Goal: Check status: Check status

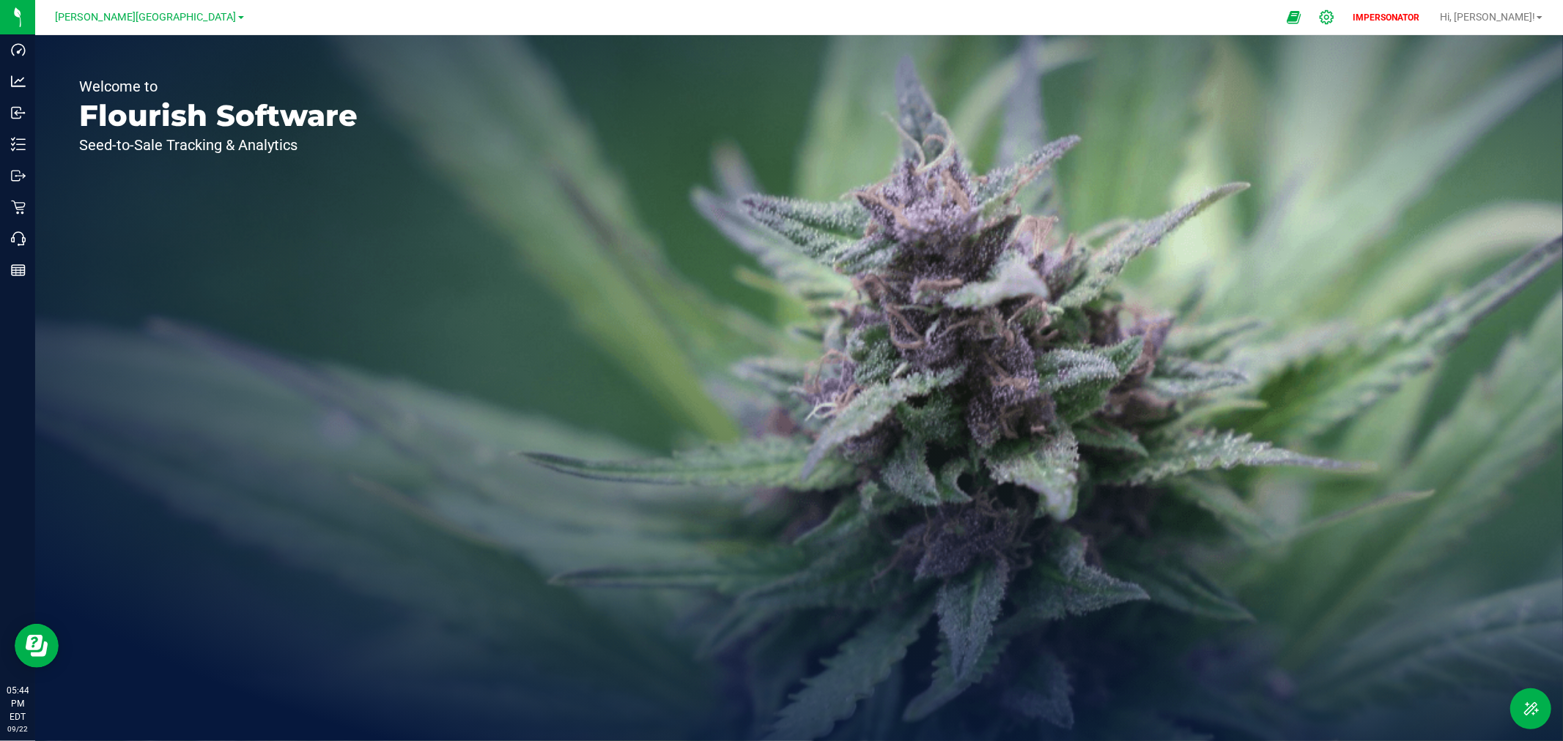
click at [1334, 23] on icon at bounding box center [1326, 17] width 15 height 15
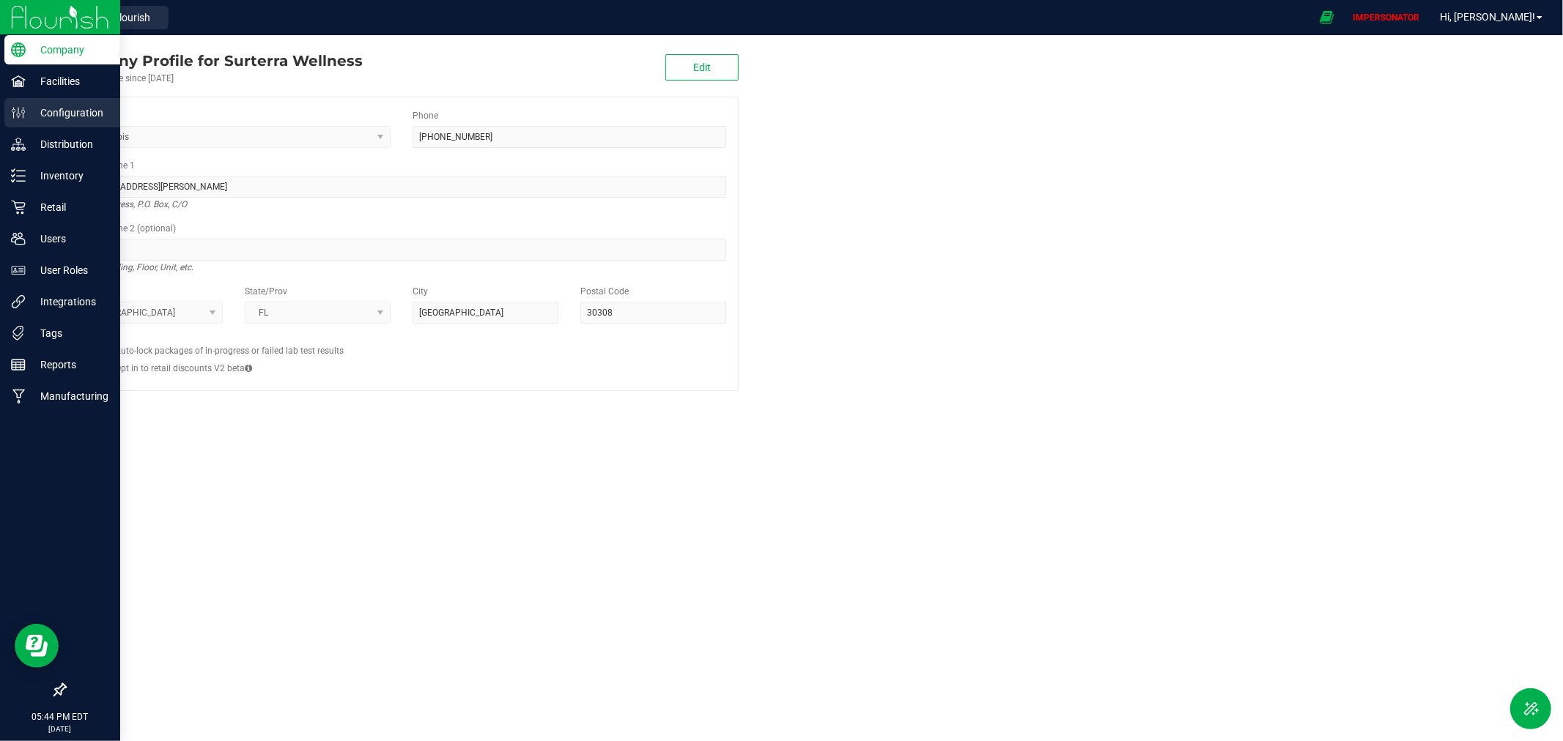
click at [70, 118] on p "Configuration" at bounding box center [70, 113] width 88 height 18
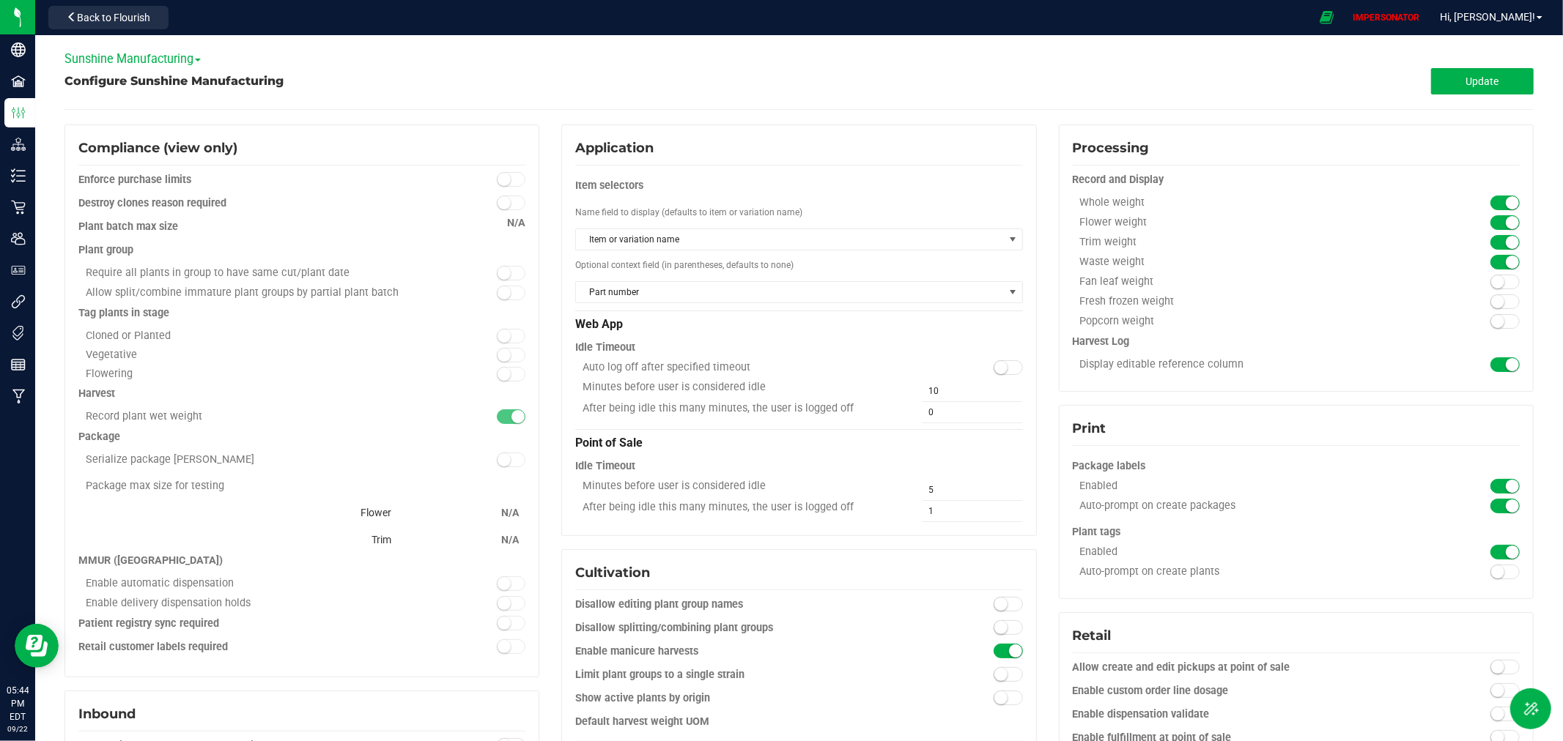
click at [130, 53] on span "Sunshine Manufacturing" at bounding box center [132, 59] width 136 height 14
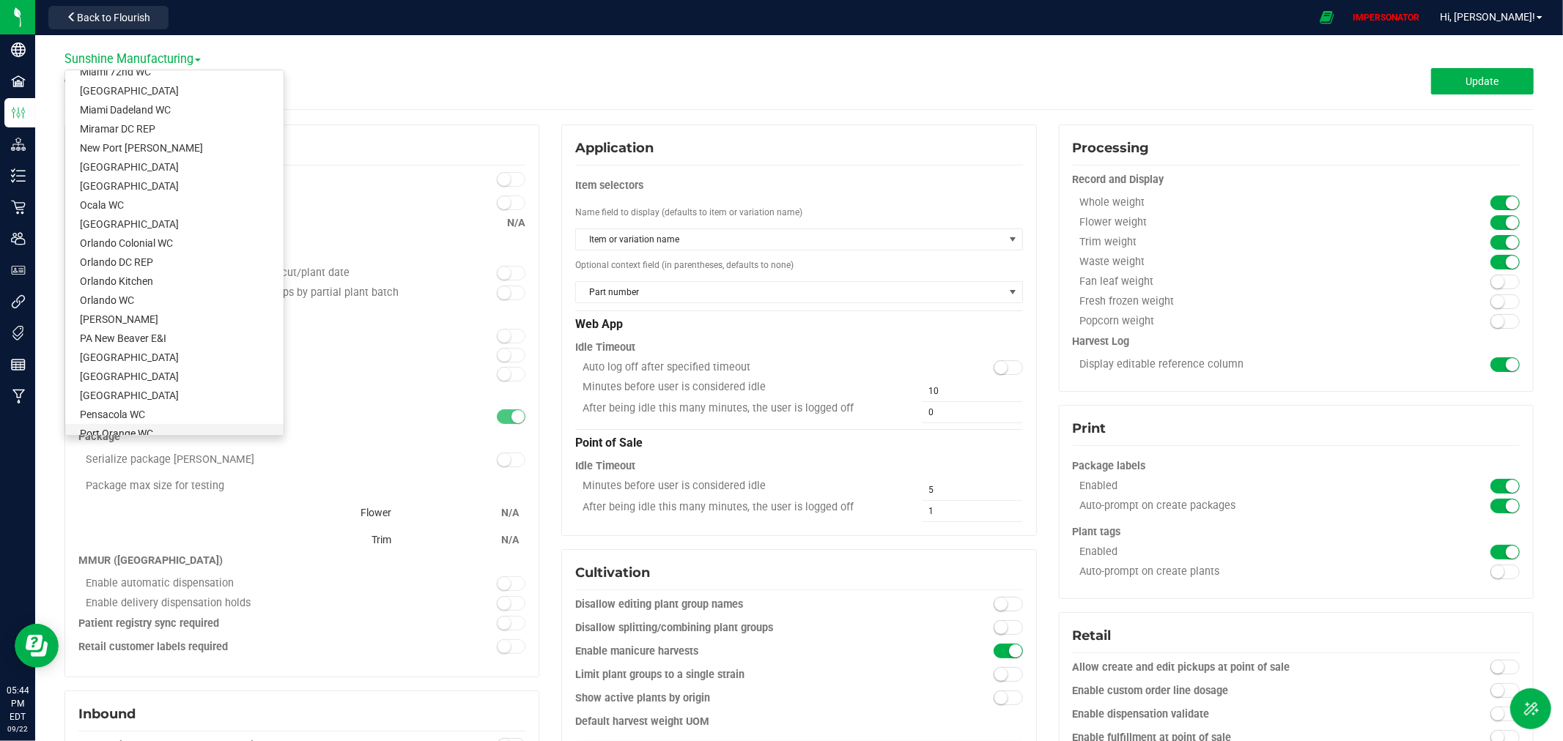
scroll to position [488, 0]
click at [123, 171] on link "New Port [PERSON_NAME]" at bounding box center [174, 167] width 218 height 19
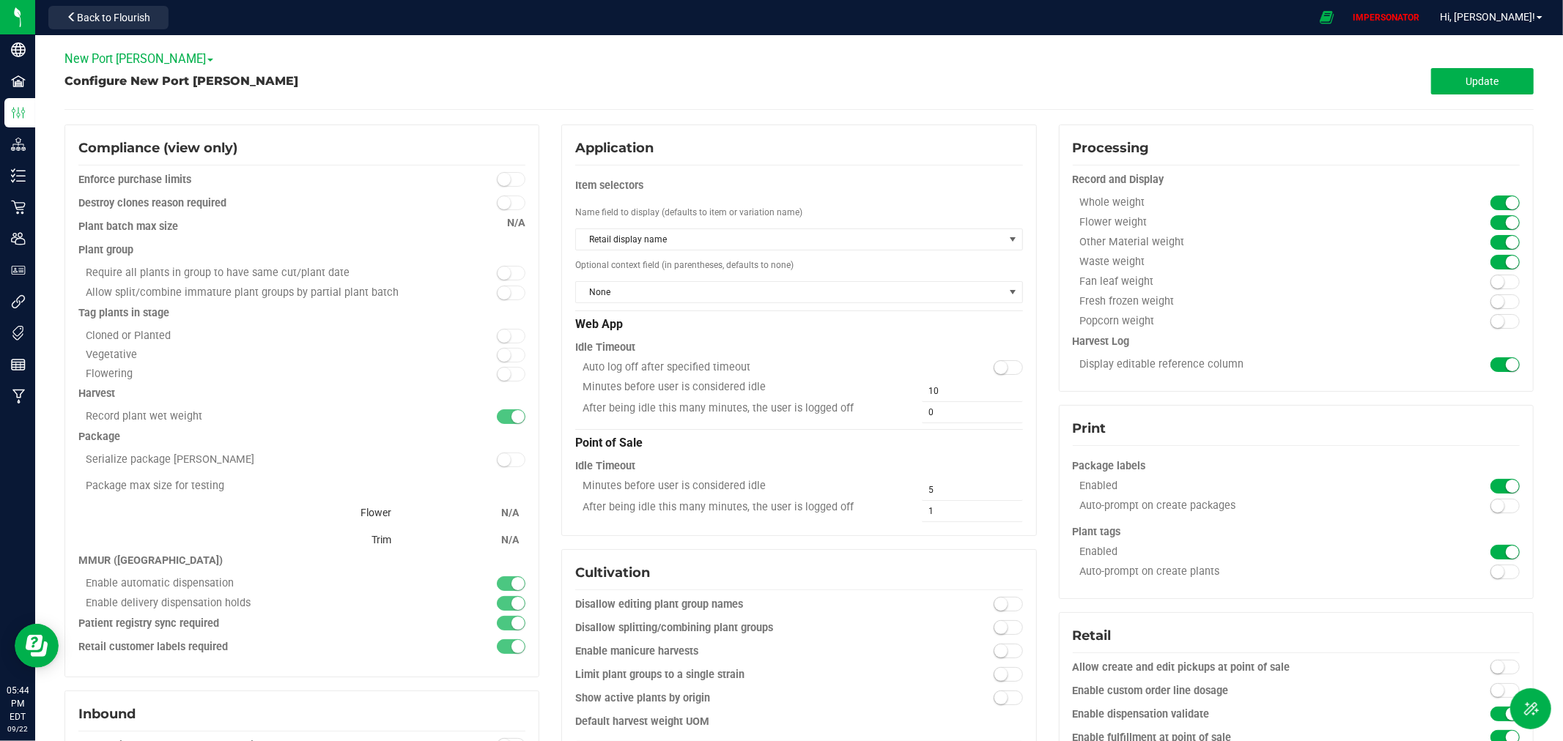
click at [130, 61] on span "New Port [PERSON_NAME]" at bounding box center [138, 59] width 149 height 14
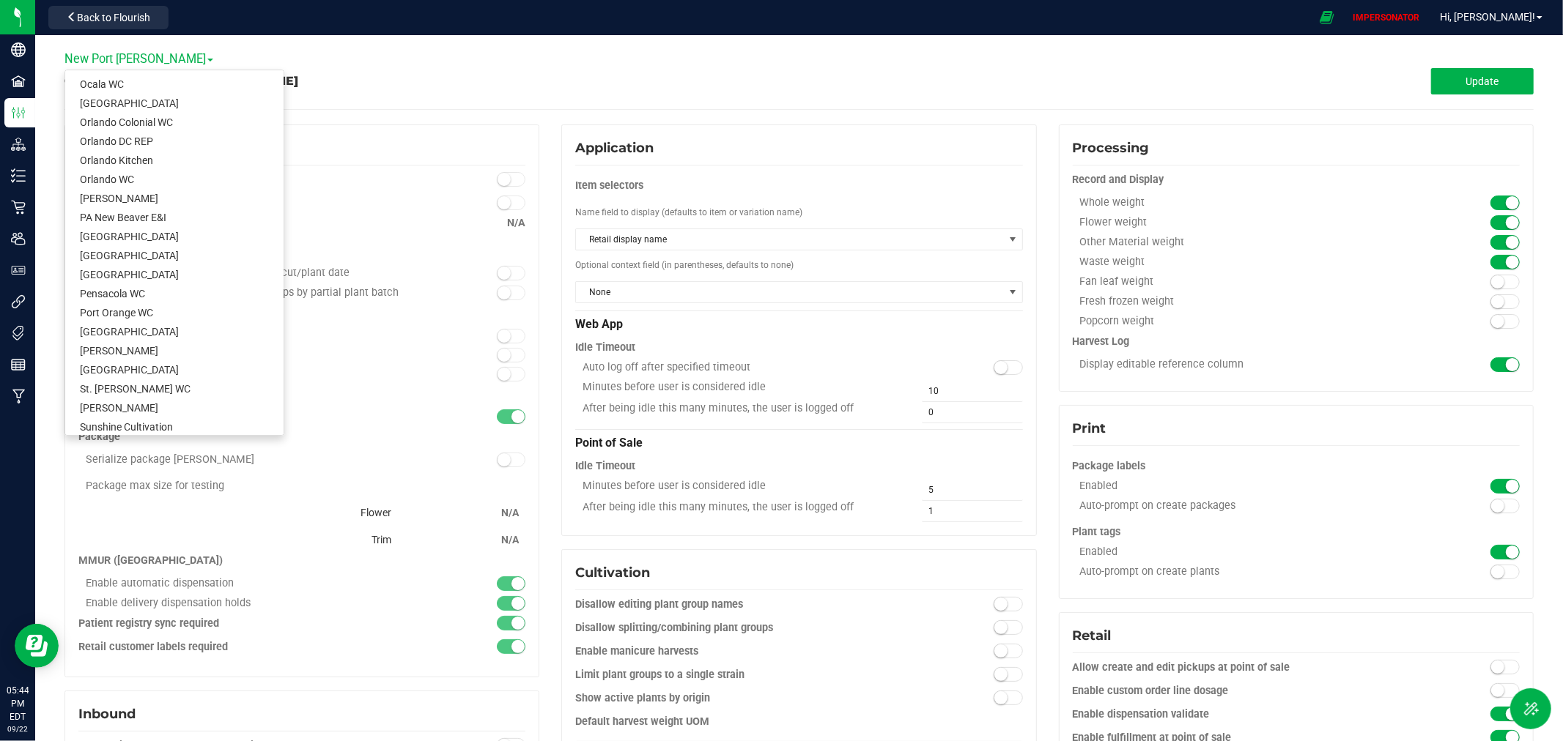
scroll to position [651, 0]
click at [155, 333] on link "[PERSON_NAME]" at bounding box center [174, 328] width 218 height 19
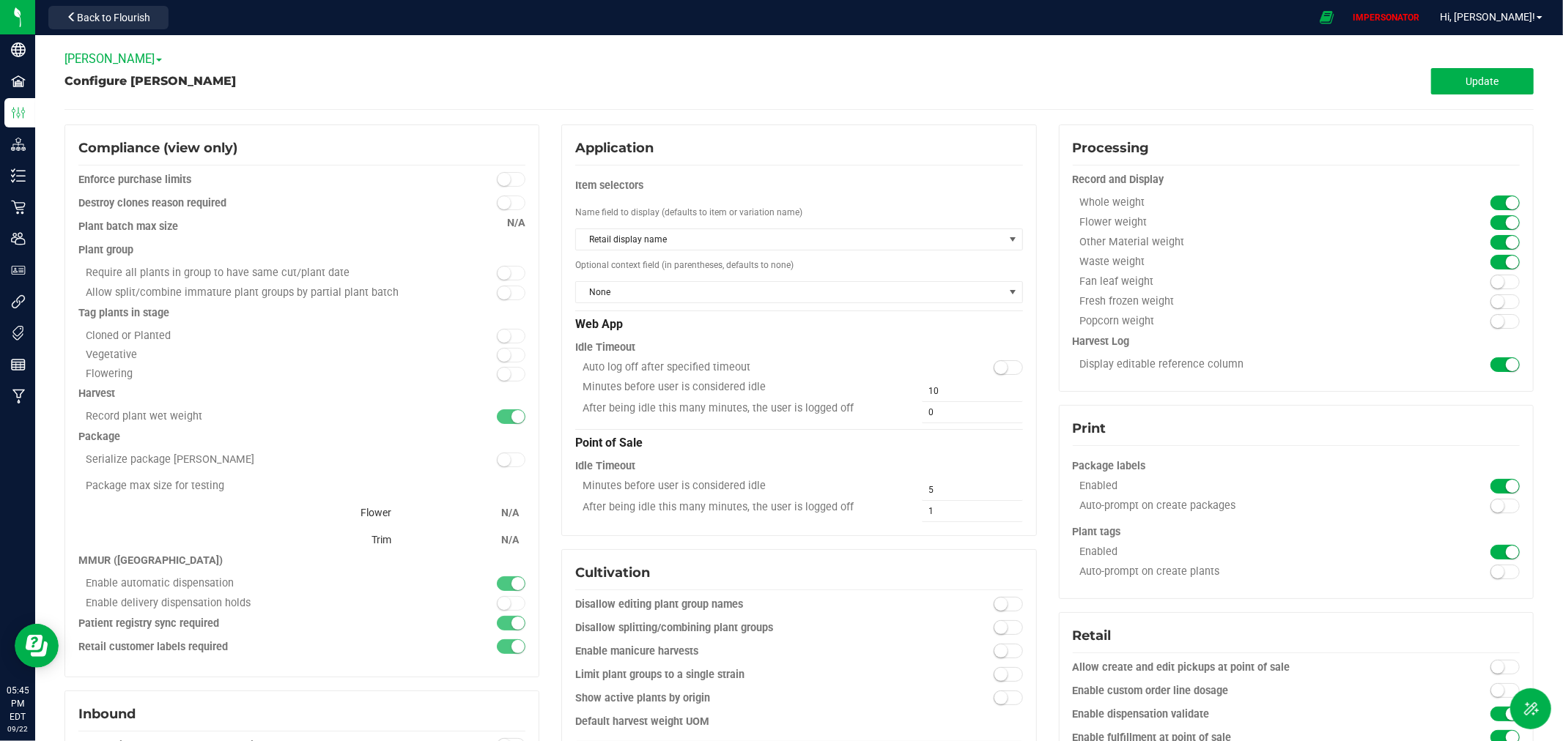
click at [84, 54] on span "[PERSON_NAME]" at bounding box center [112, 59] width 97 height 14
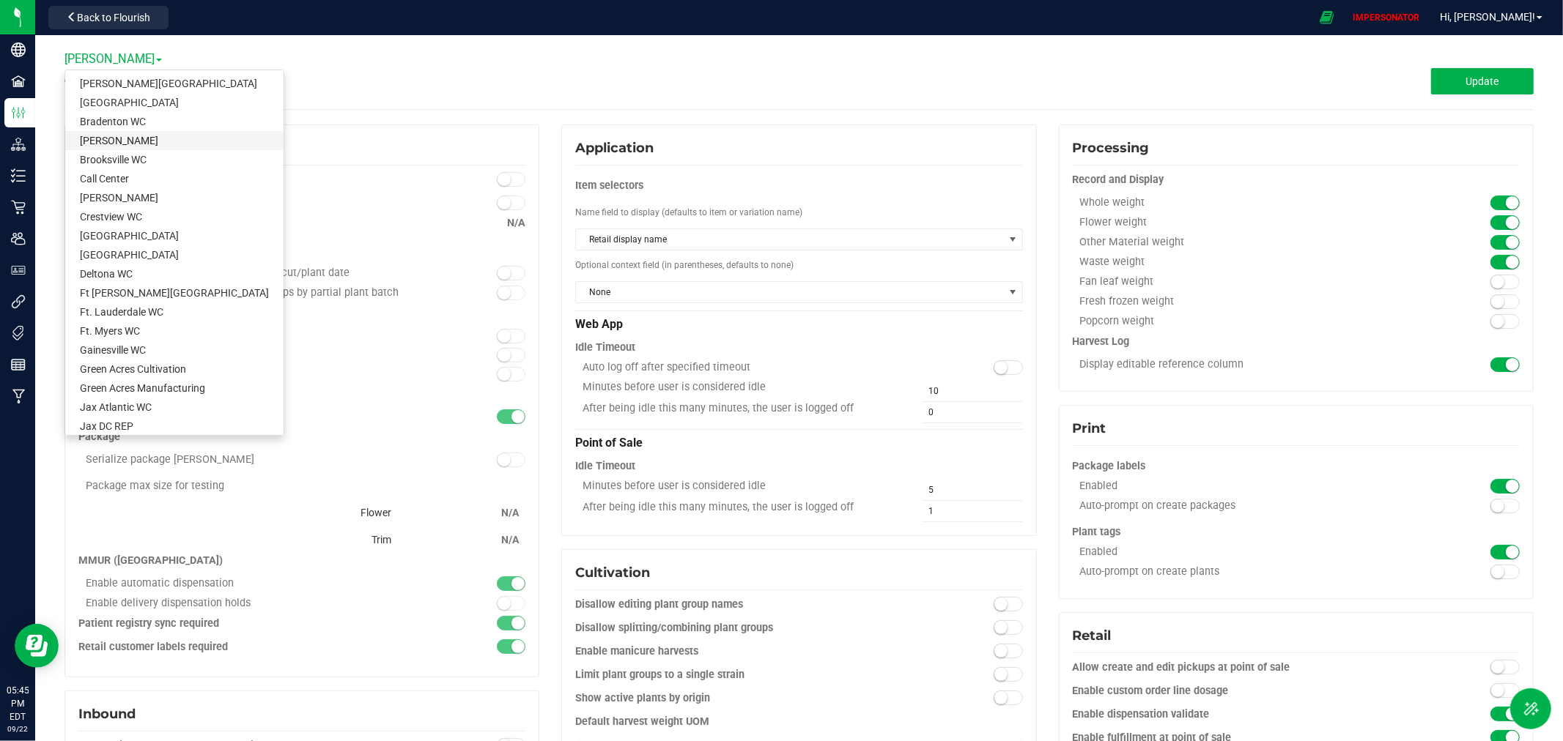
click at [122, 142] on link "[PERSON_NAME]" at bounding box center [174, 140] width 218 height 19
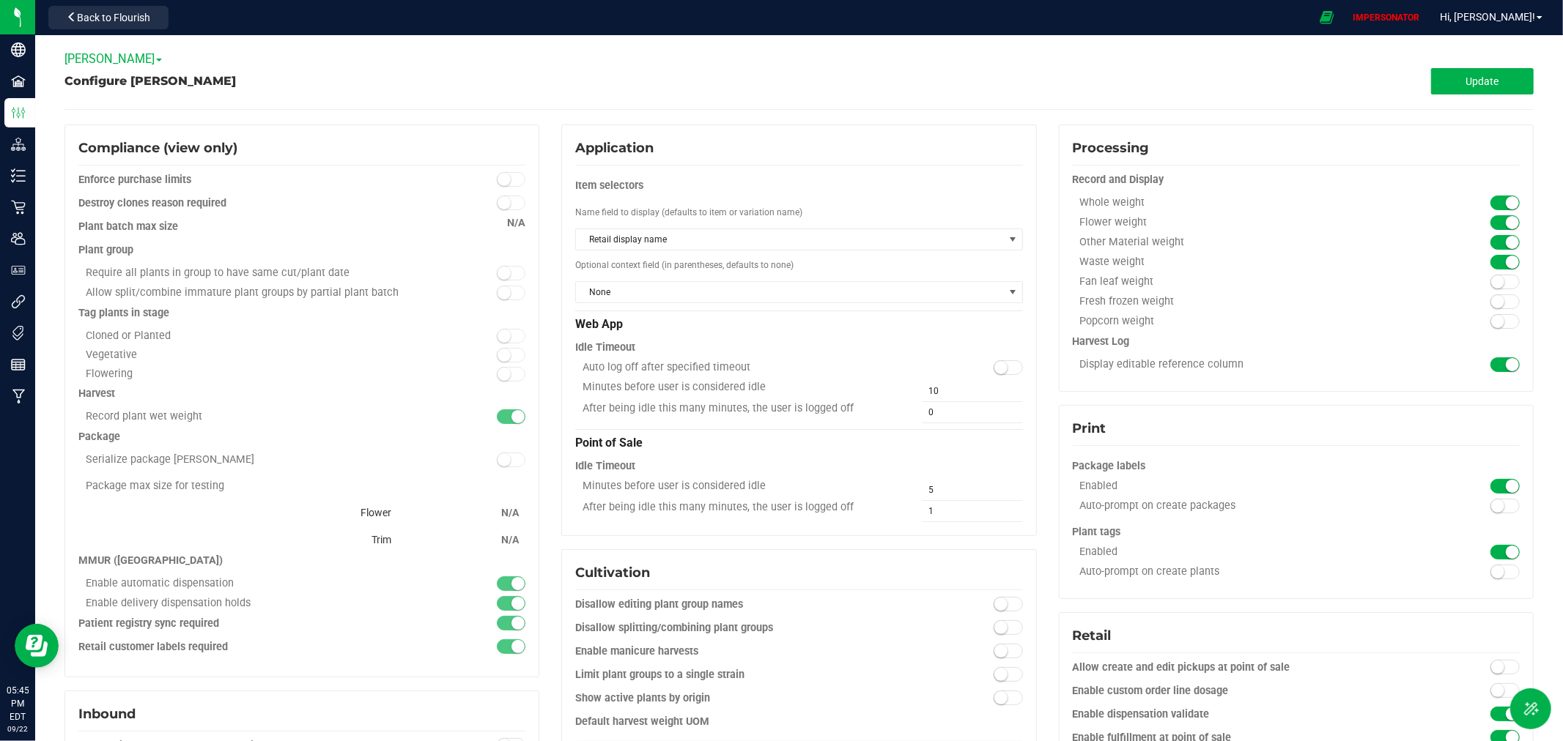
drag, startPoint x: 136, startPoint y: 64, endPoint x: 127, endPoint y: 59, distance: 9.2
click at [135, 63] on span "[PERSON_NAME]" at bounding box center [112, 59] width 97 height 14
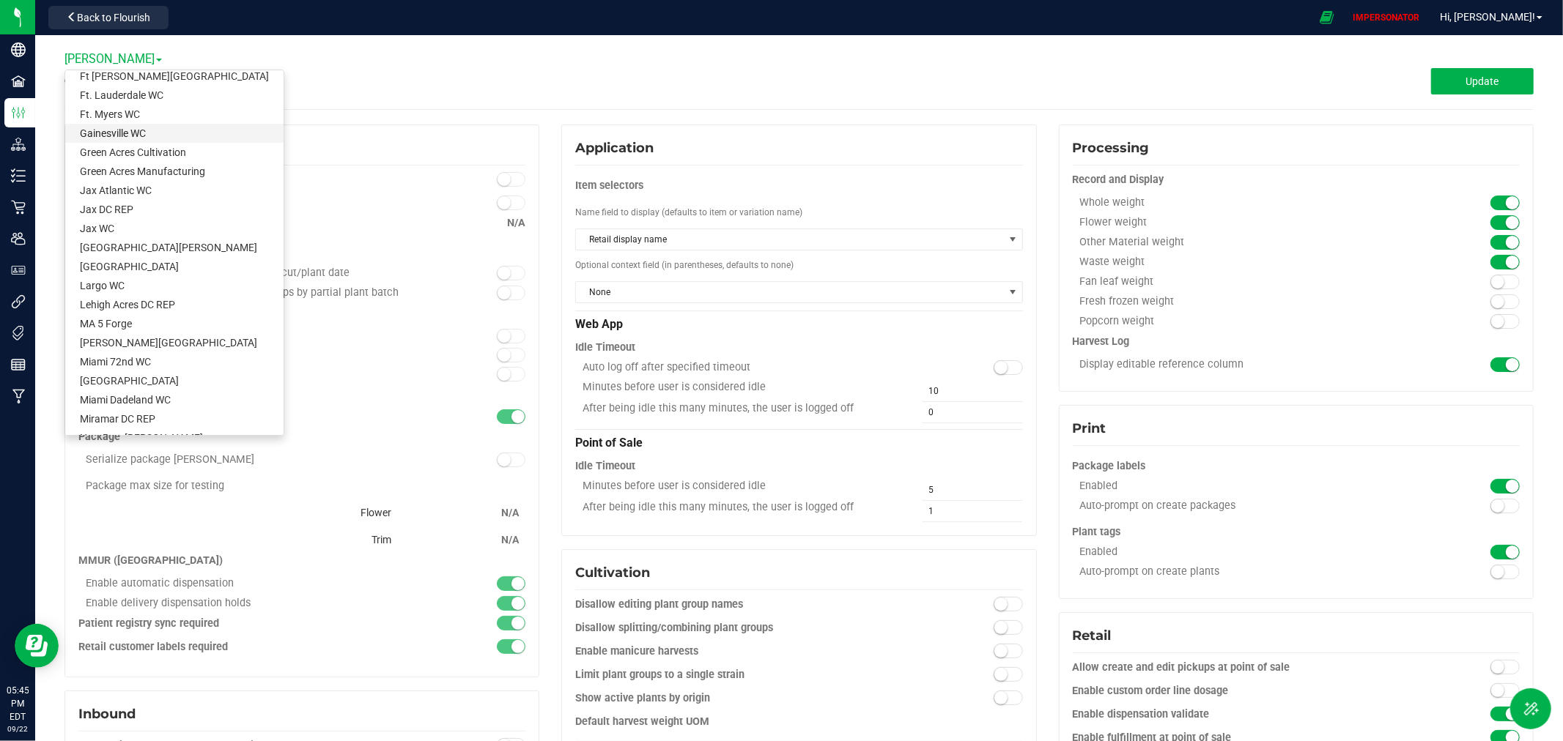
scroll to position [244, 0]
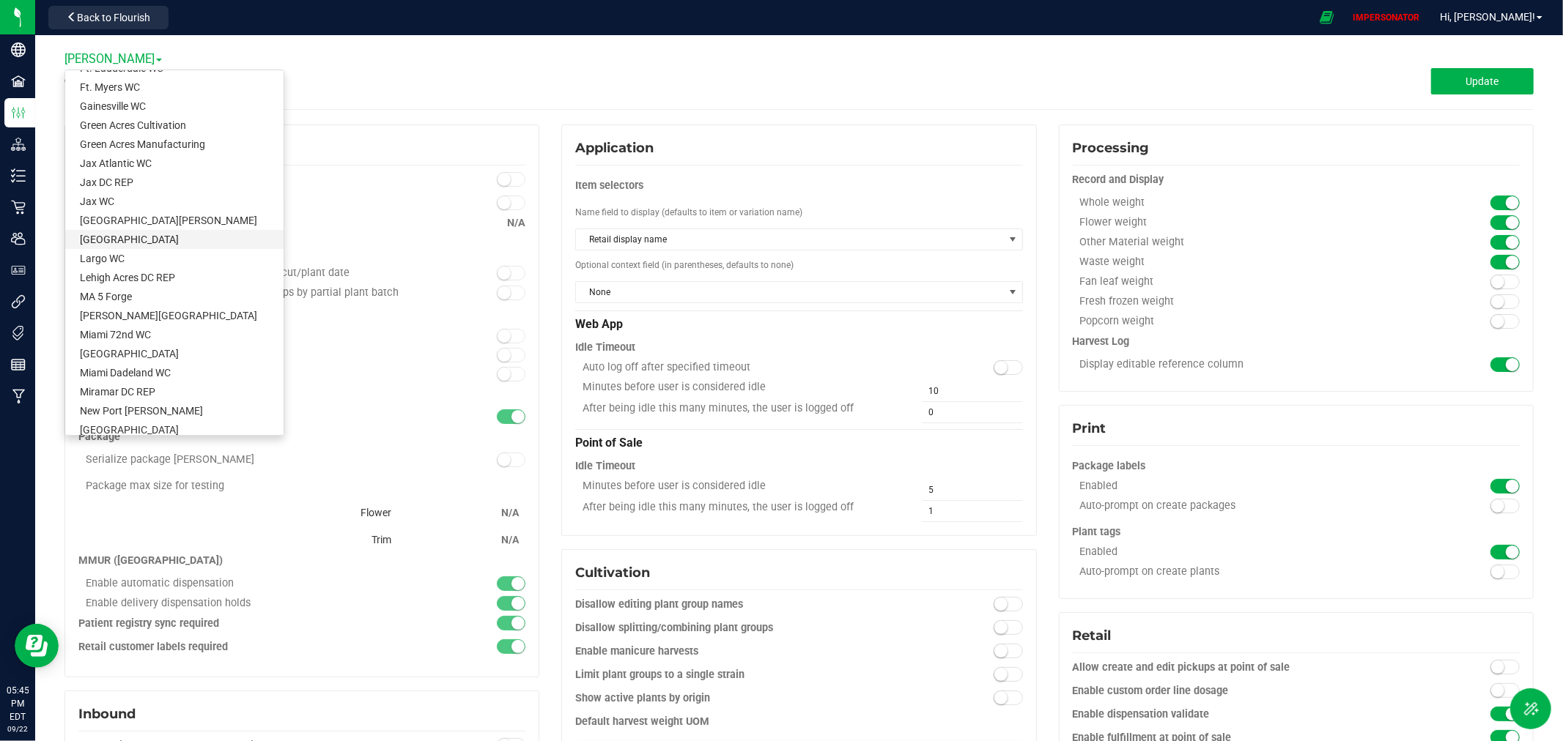
click at [141, 243] on link "[GEOGRAPHIC_DATA]" at bounding box center [174, 239] width 218 height 19
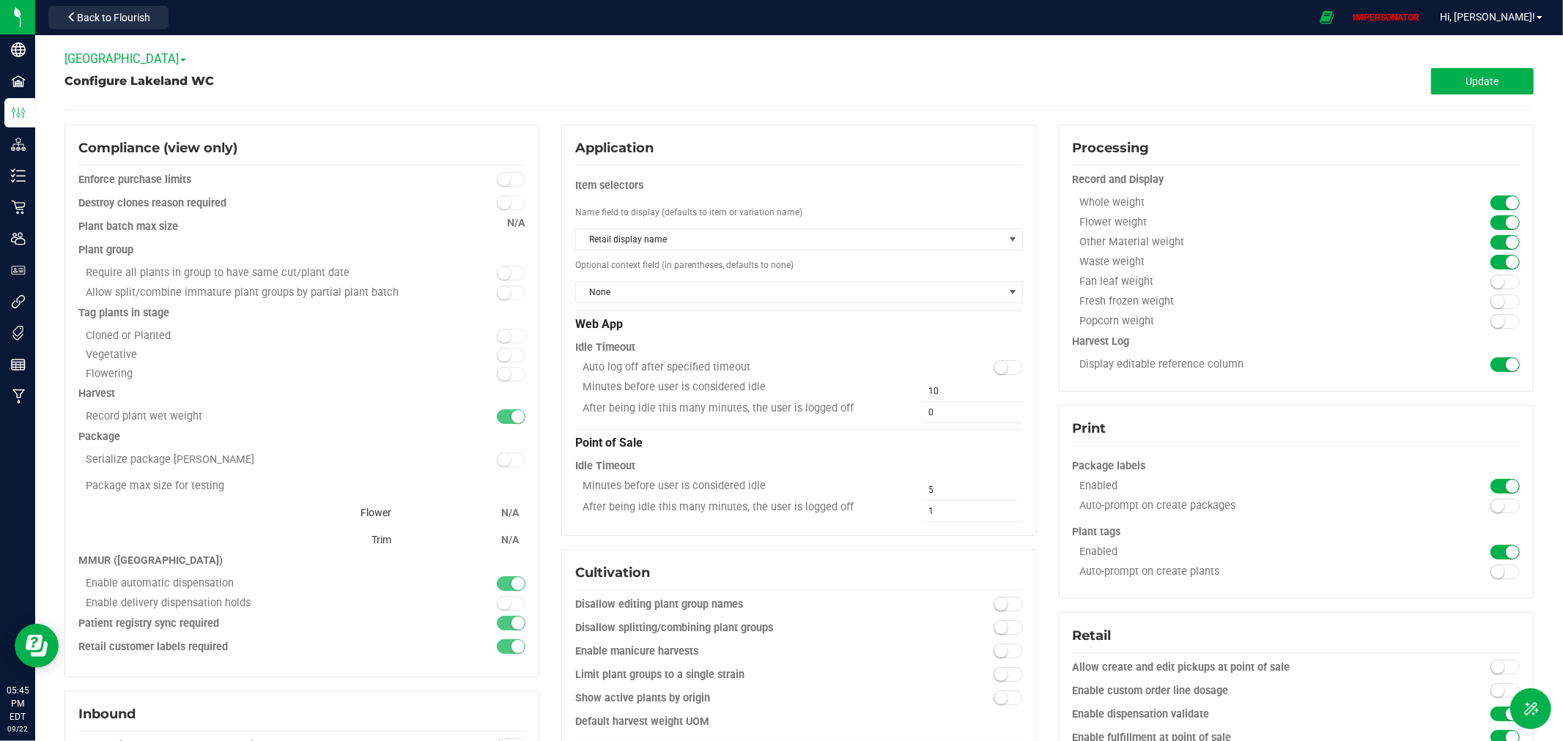
click at [117, 56] on span "[GEOGRAPHIC_DATA]" at bounding box center [125, 59] width 122 height 14
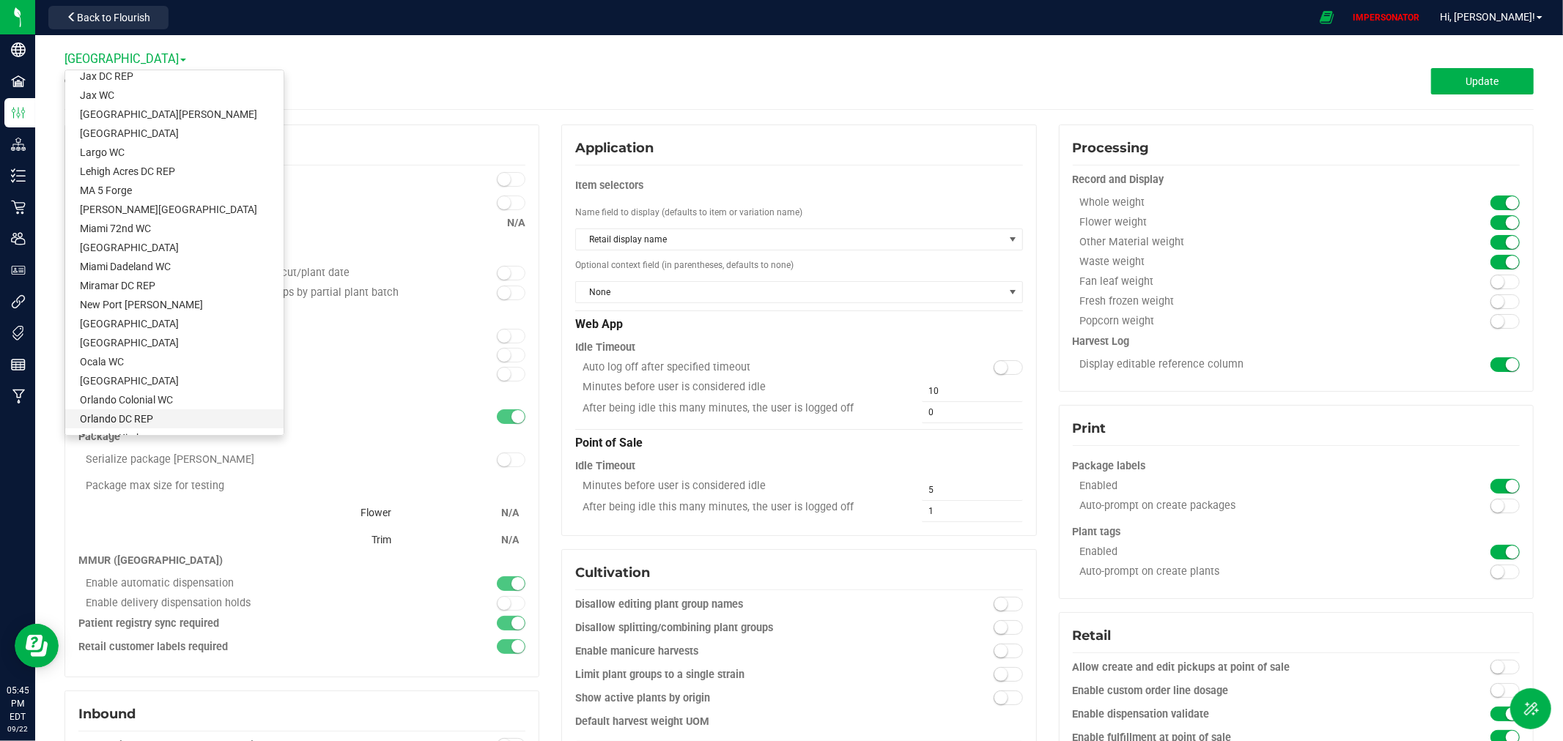
scroll to position [325, 0]
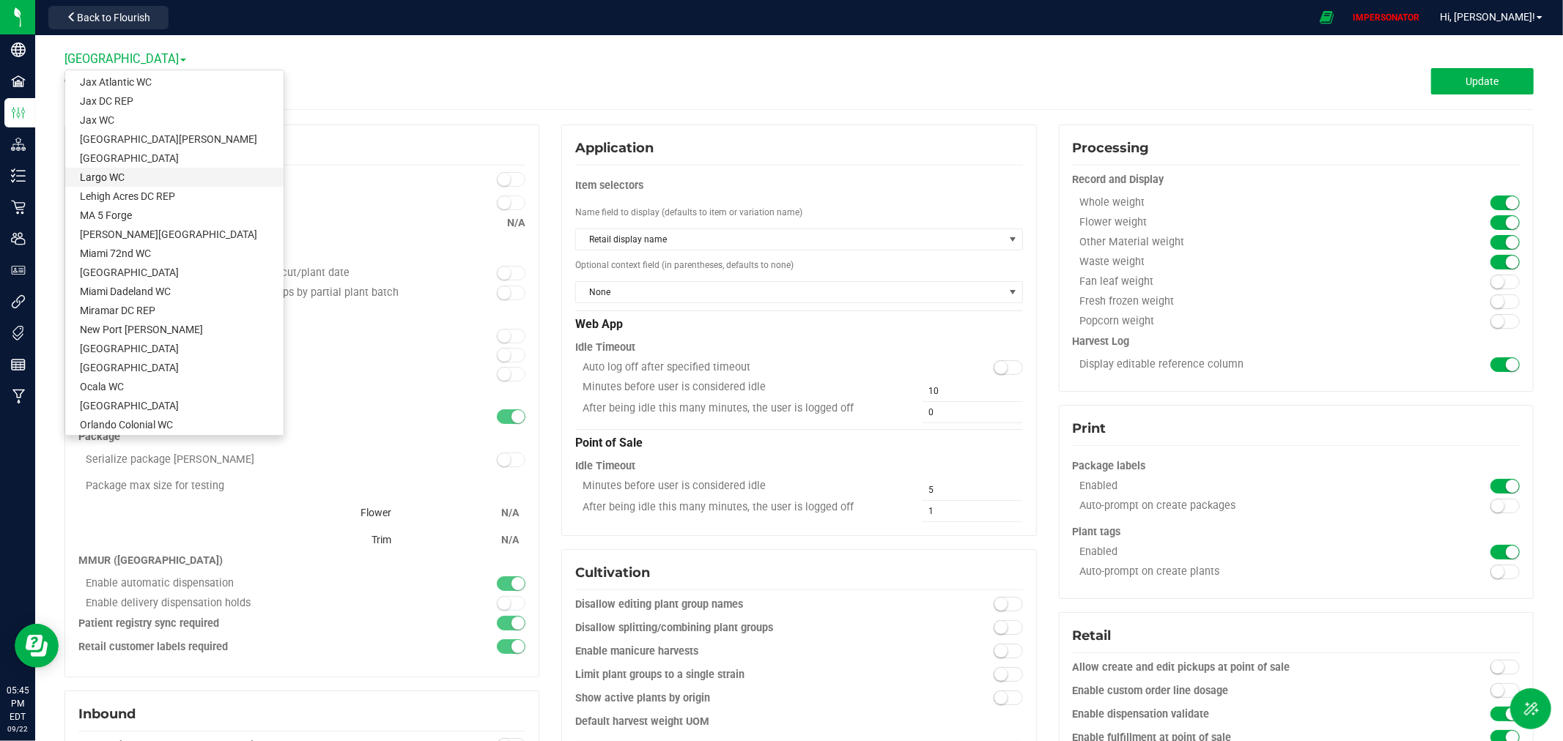
click at [114, 178] on link "Largo WC" at bounding box center [174, 177] width 218 height 19
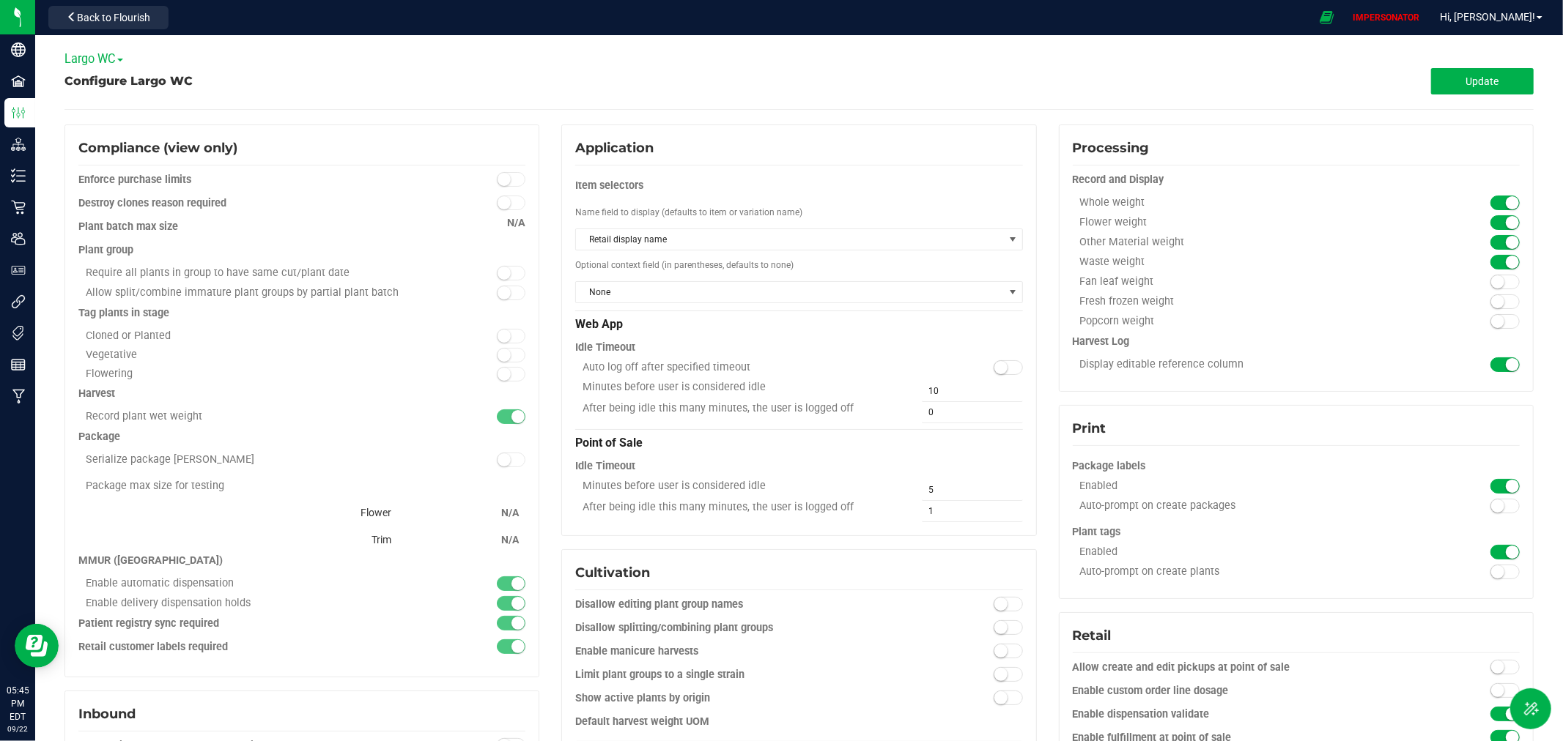
click at [97, 57] on span "Largo WC" at bounding box center [93, 59] width 59 height 14
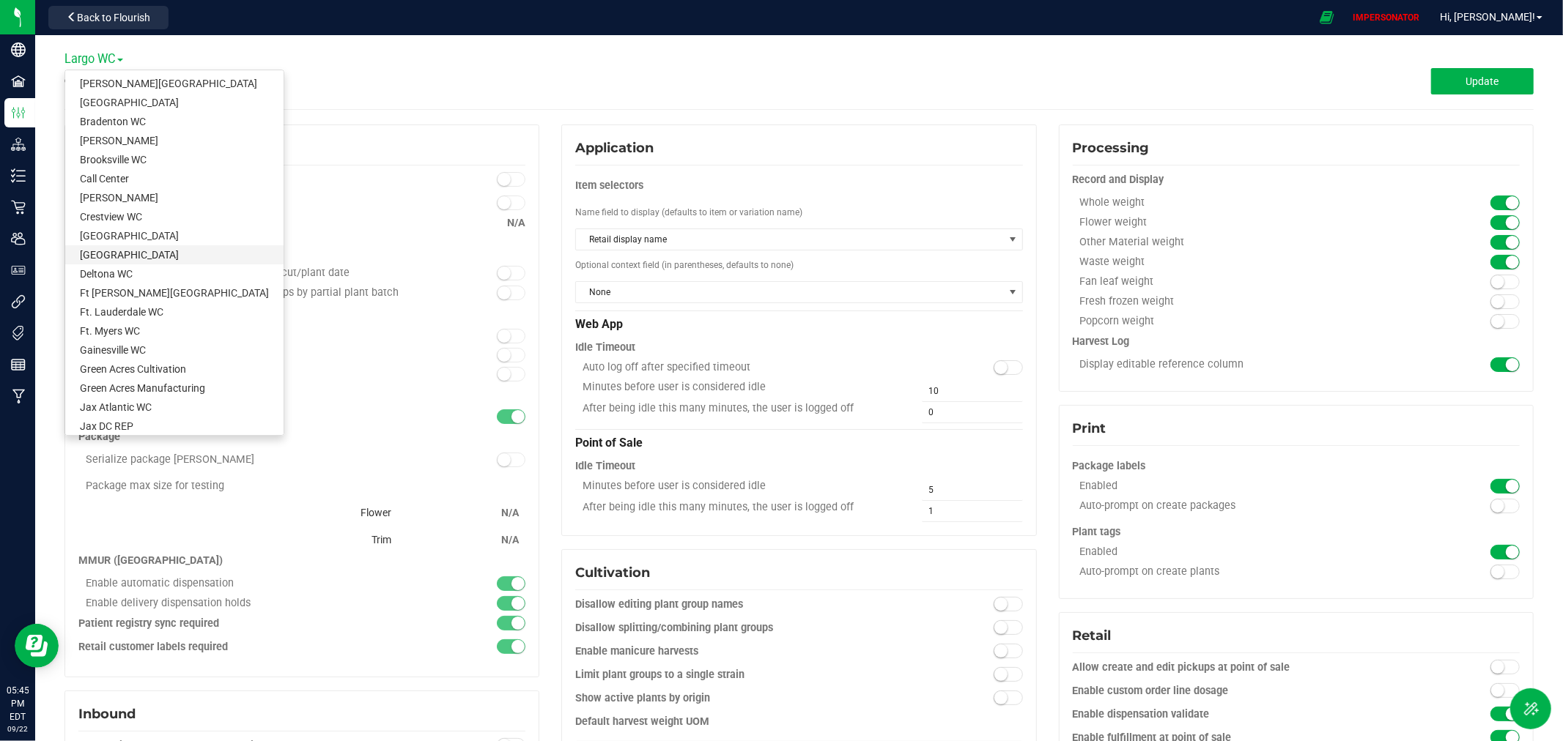
click at [158, 257] on link "[GEOGRAPHIC_DATA]" at bounding box center [174, 254] width 218 height 19
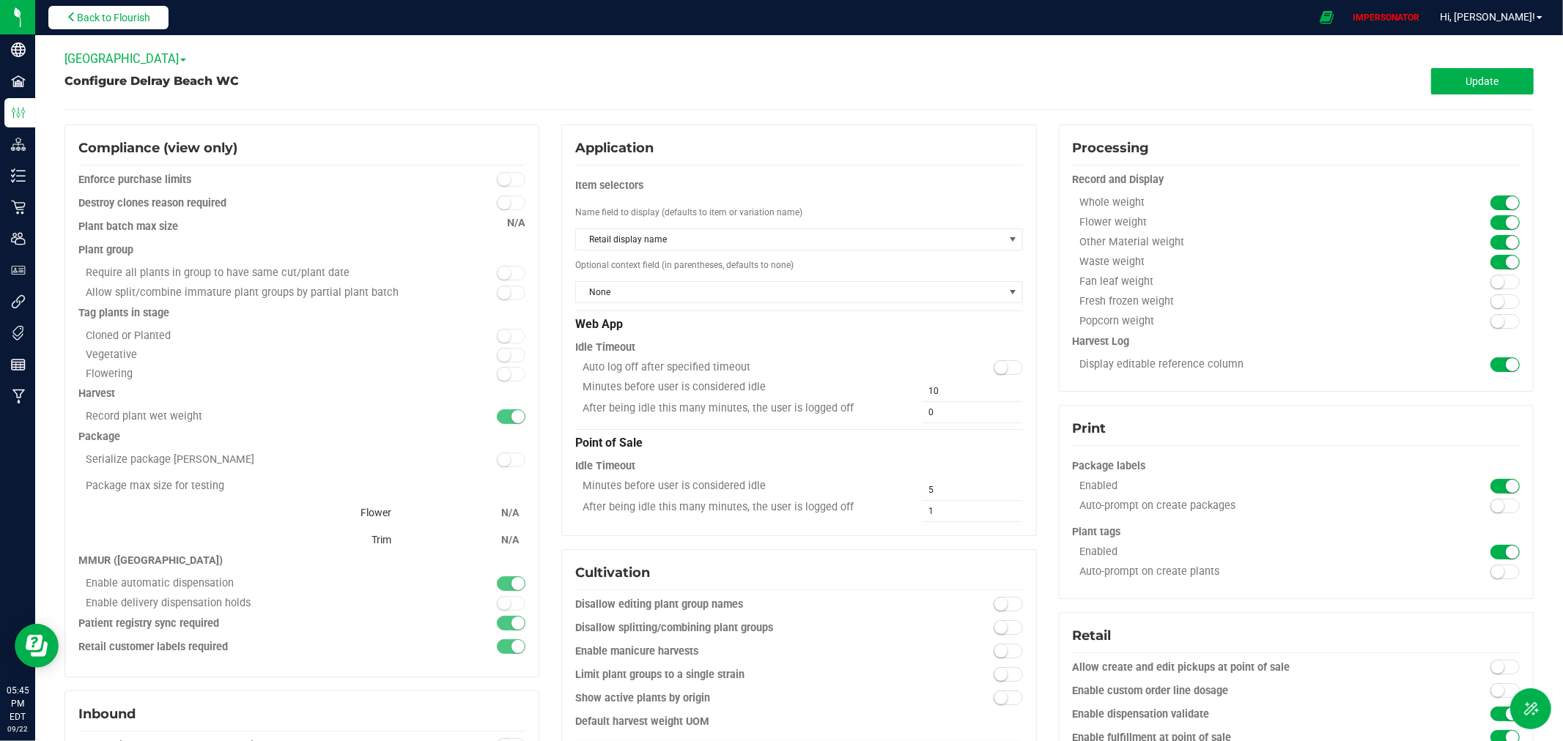
click at [148, 18] on span "Back to Flourish" at bounding box center [113, 18] width 73 height 12
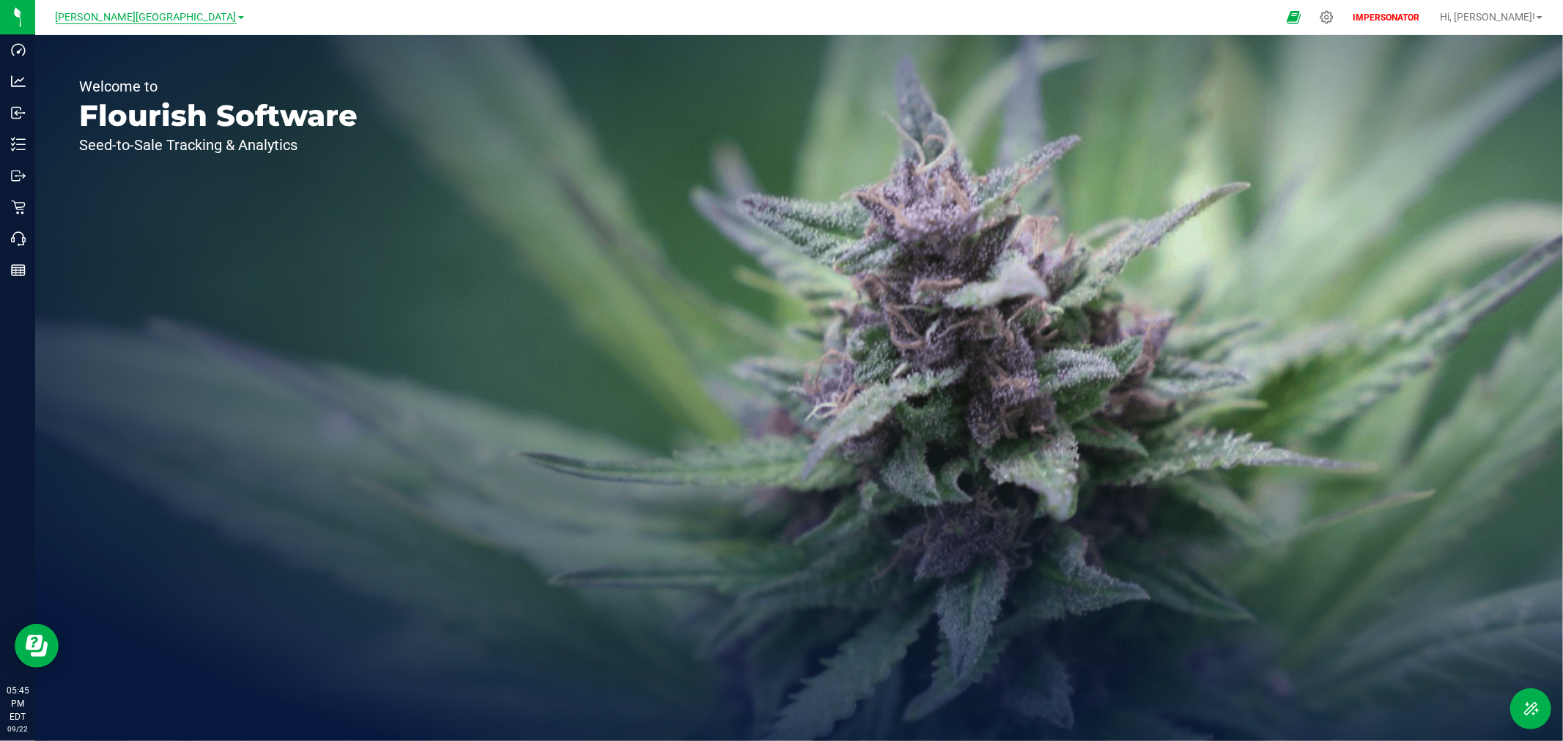
click at [156, 18] on span "[PERSON_NAME][GEOGRAPHIC_DATA]" at bounding box center [146, 17] width 181 height 13
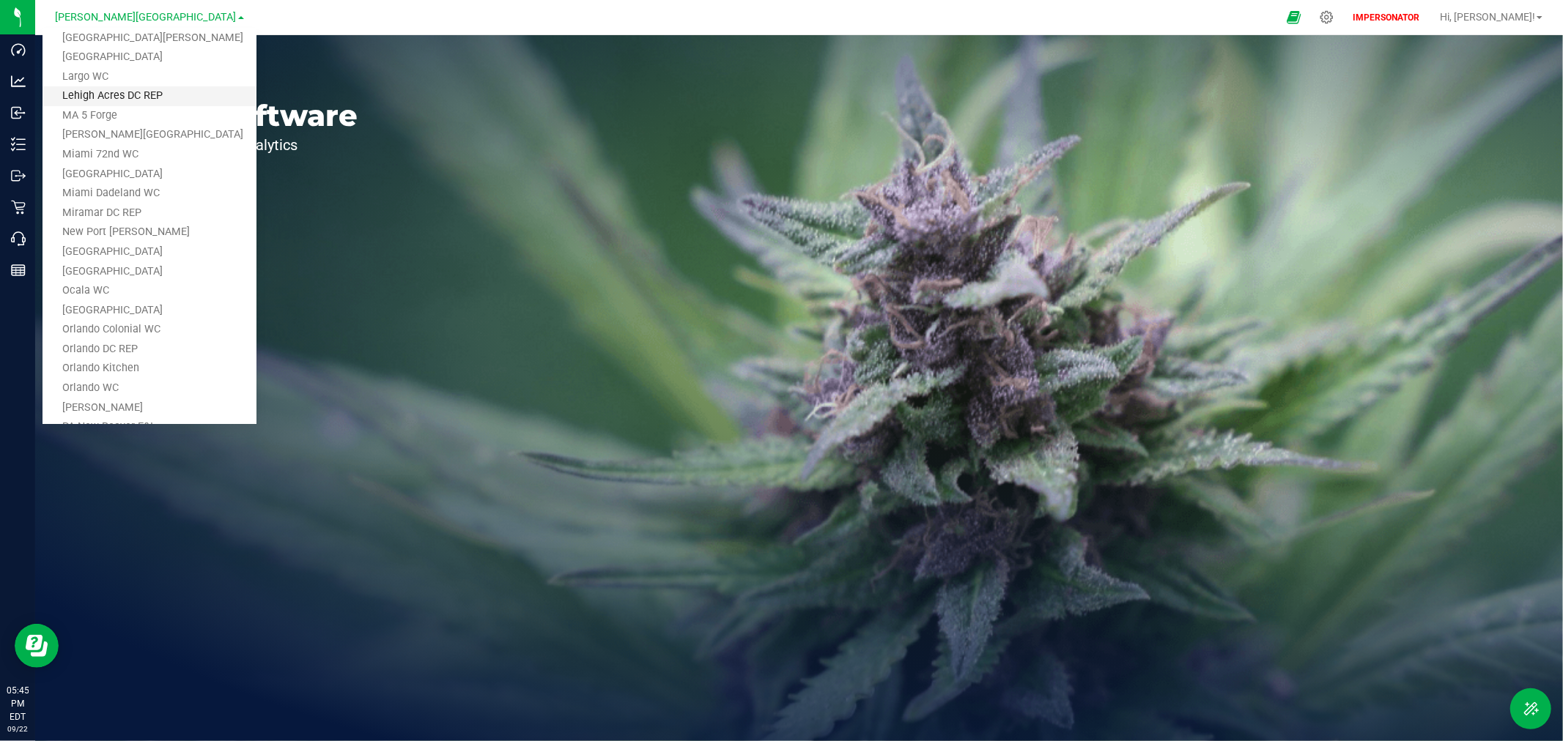
scroll to position [407, 0]
click at [133, 230] on link "New Port [PERSON_NAME]" at bounding box center [149, 229] width 214 height 20
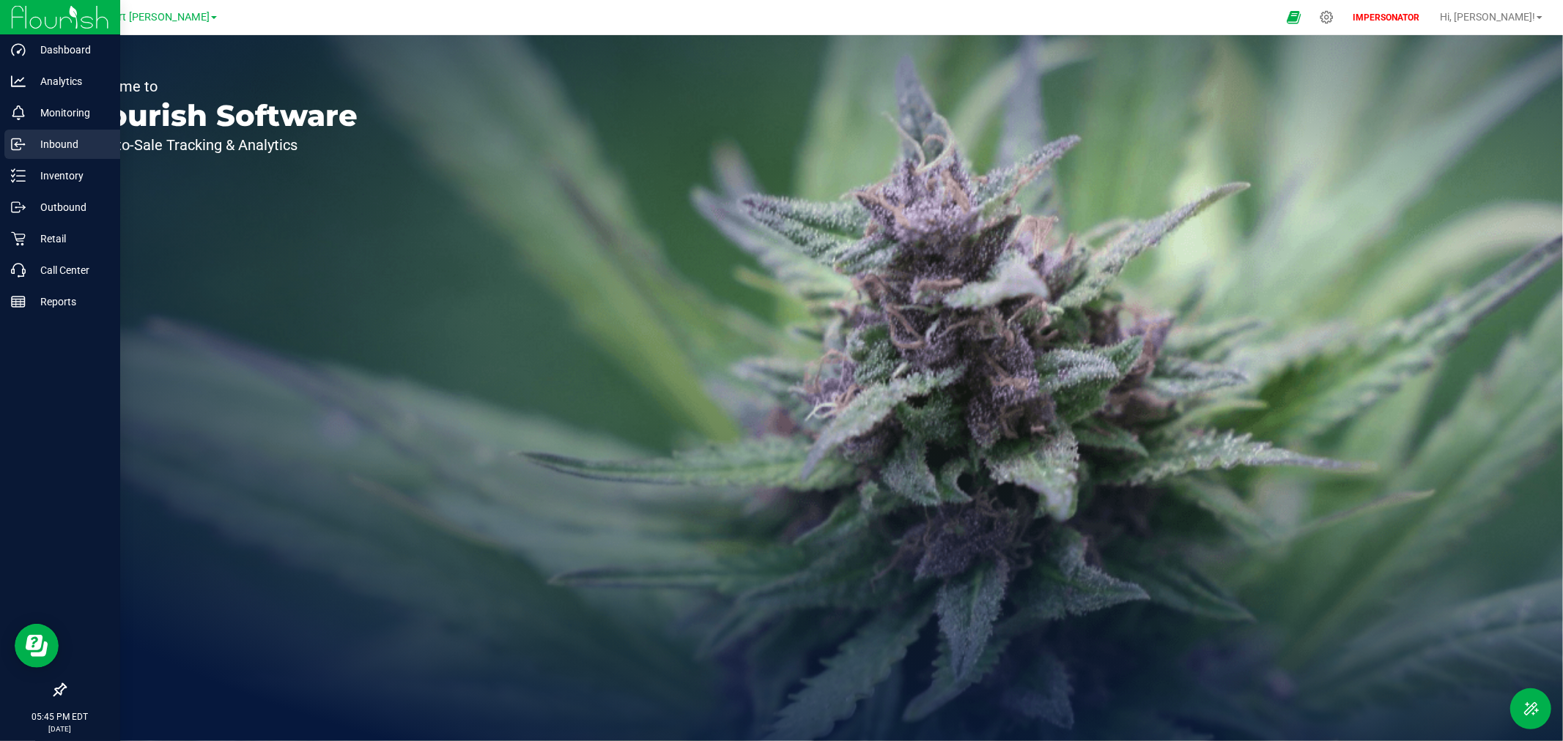
click at [50, 143] on p "Inbound" at bounding box center [70, 145] width 88 height 18
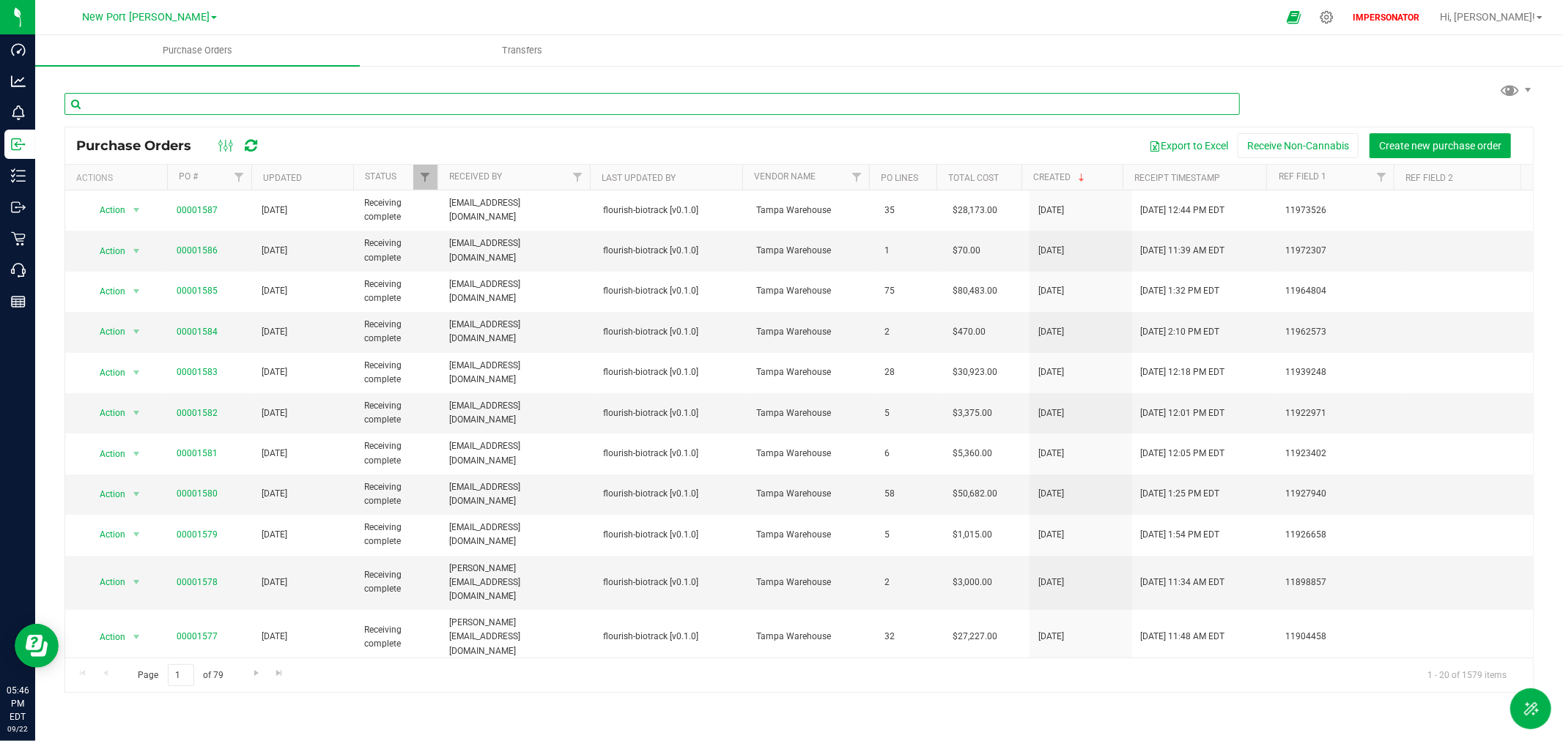
click at [264, 103] on input "text" at bounding box center [651, 104] width 1175 height 22
click at [200, 245] on link "00001586" at bounding box center [197, 250] width 41 height 10
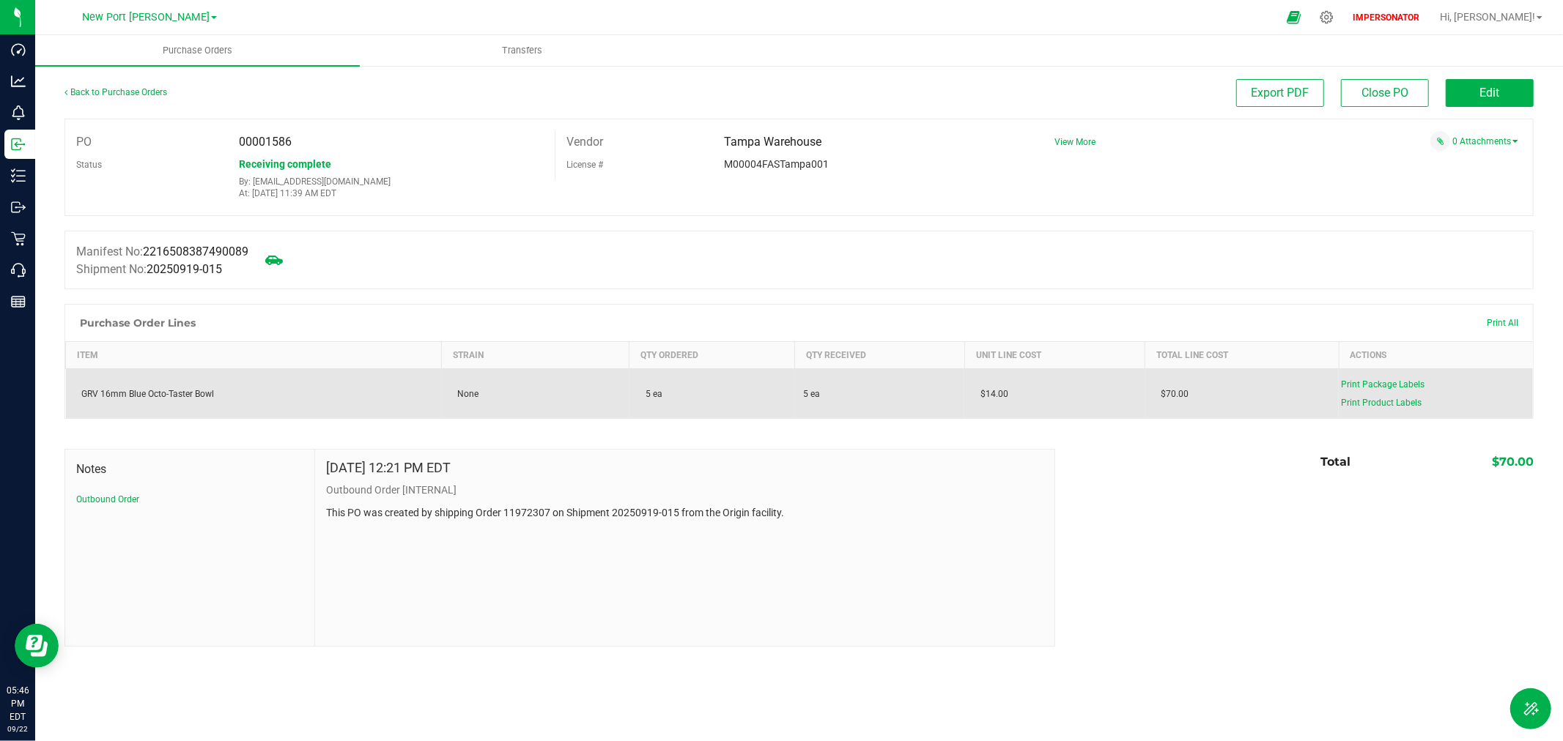
click at [222, 393] on div "GRV 16mm Blue Octo-Taster Bowl" at bounding box center [254, 394] width 358 height 13
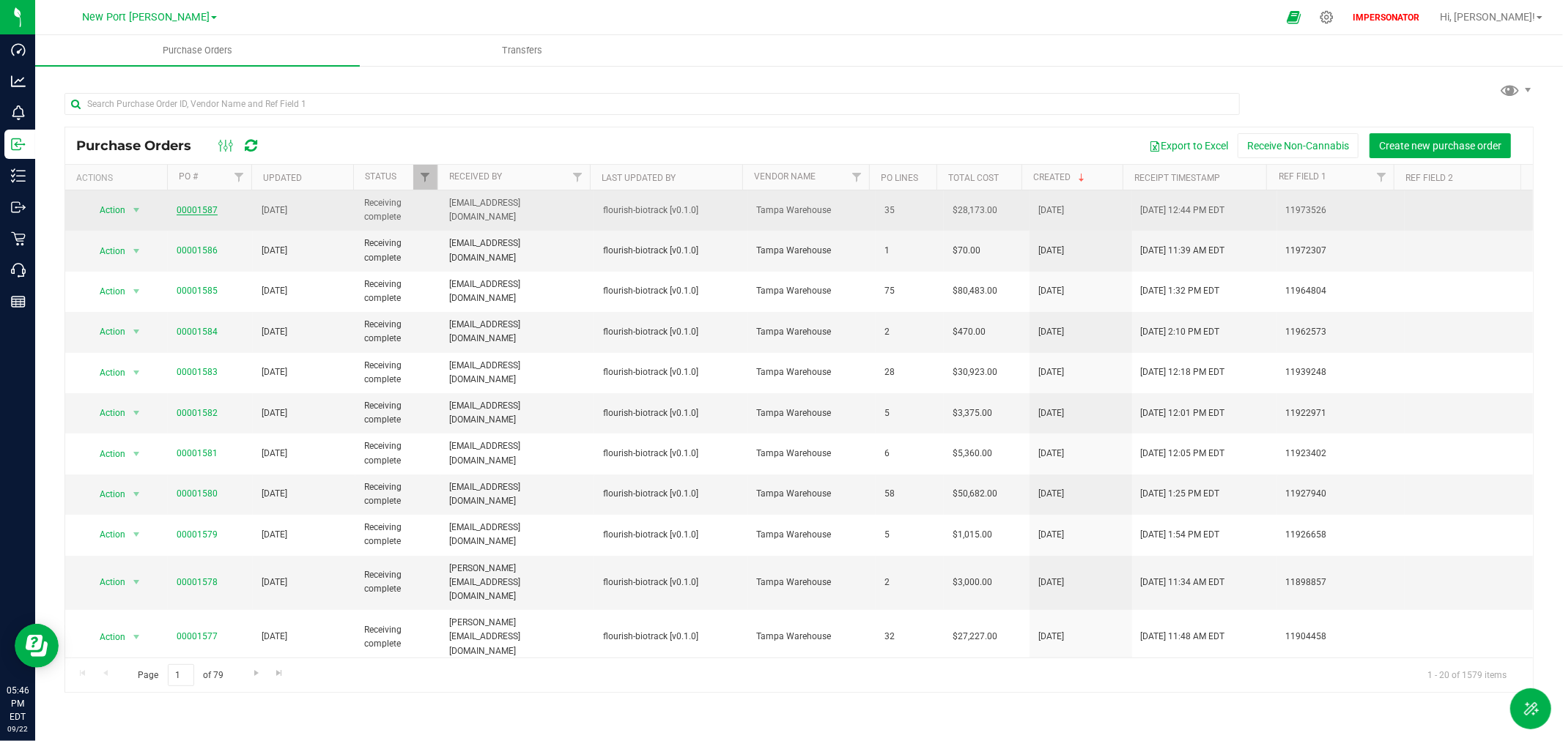
click at [187, 207] on link "00001587" at bounding box center [197, 210] width 41 height 10
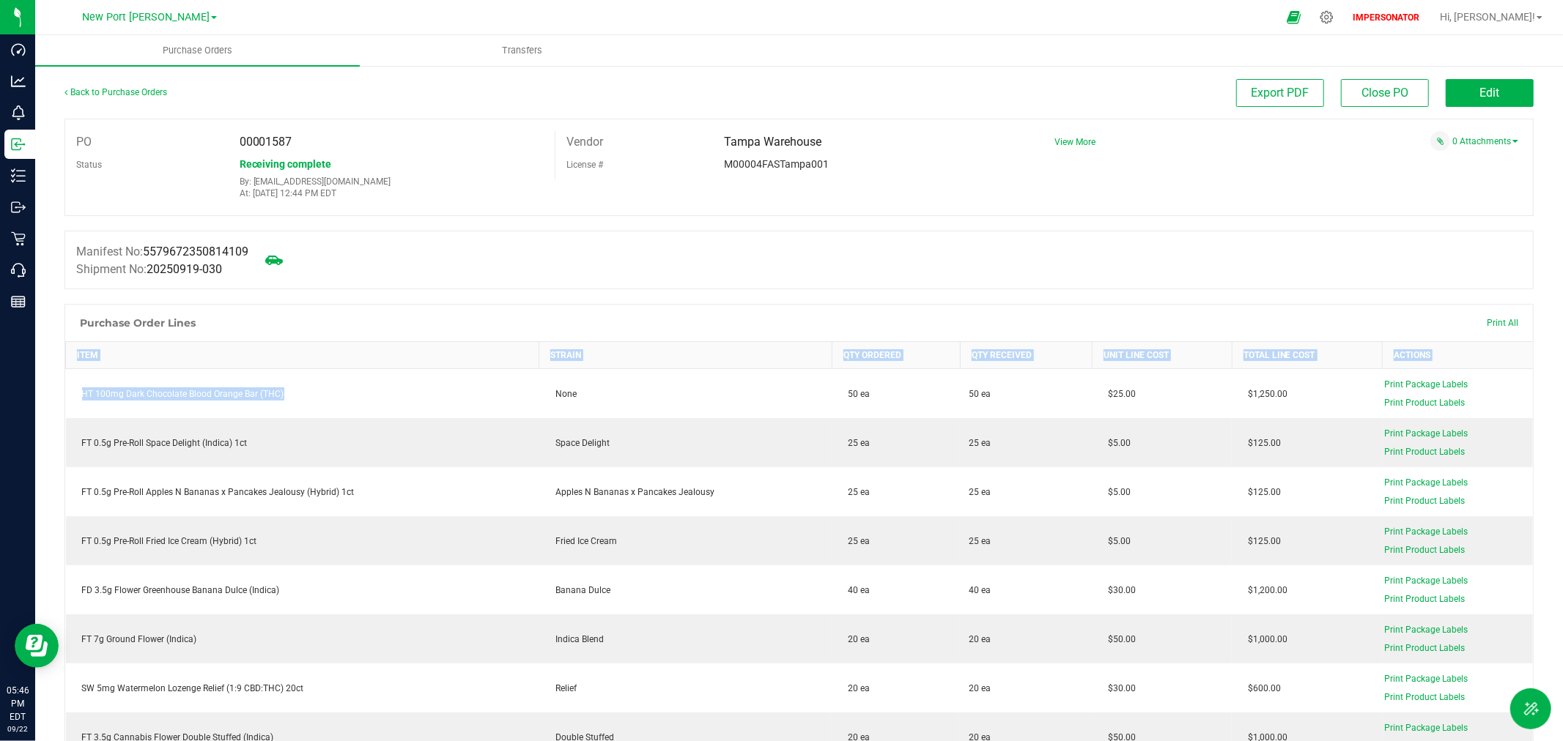
drag, startPoint x: 293, startPoint y: 392, endPoint x: 40, endPoint y: 400, distance: 253.6
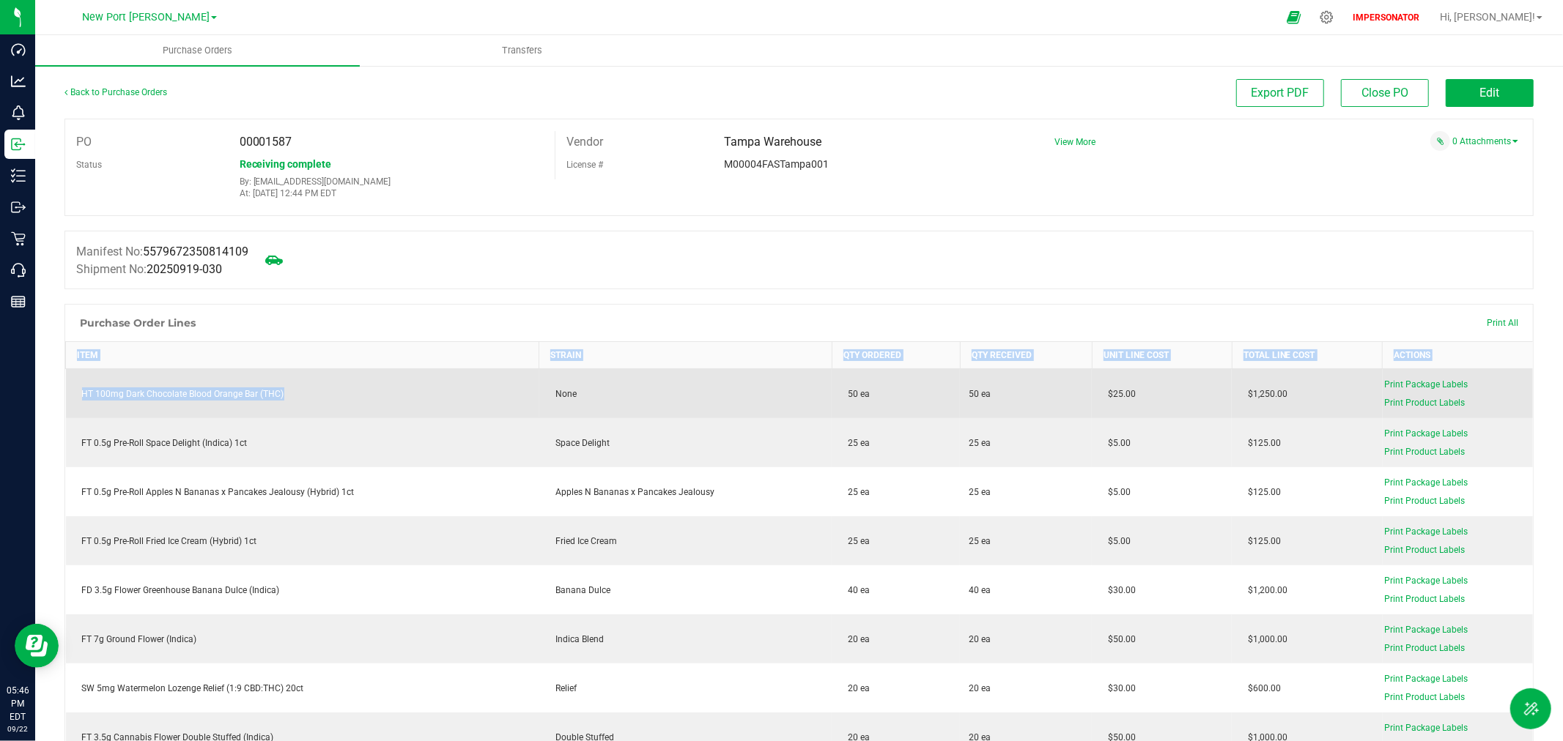
click at [460, 393] on div "HT 100mg Dark Chocolate Blood Orange Bar (THC)" at bounding box center [303, 394] width 456 height 13
click at [1436, 385] on span "Print Package Labels" at bounding box center [1427, 385] width 84 height 10
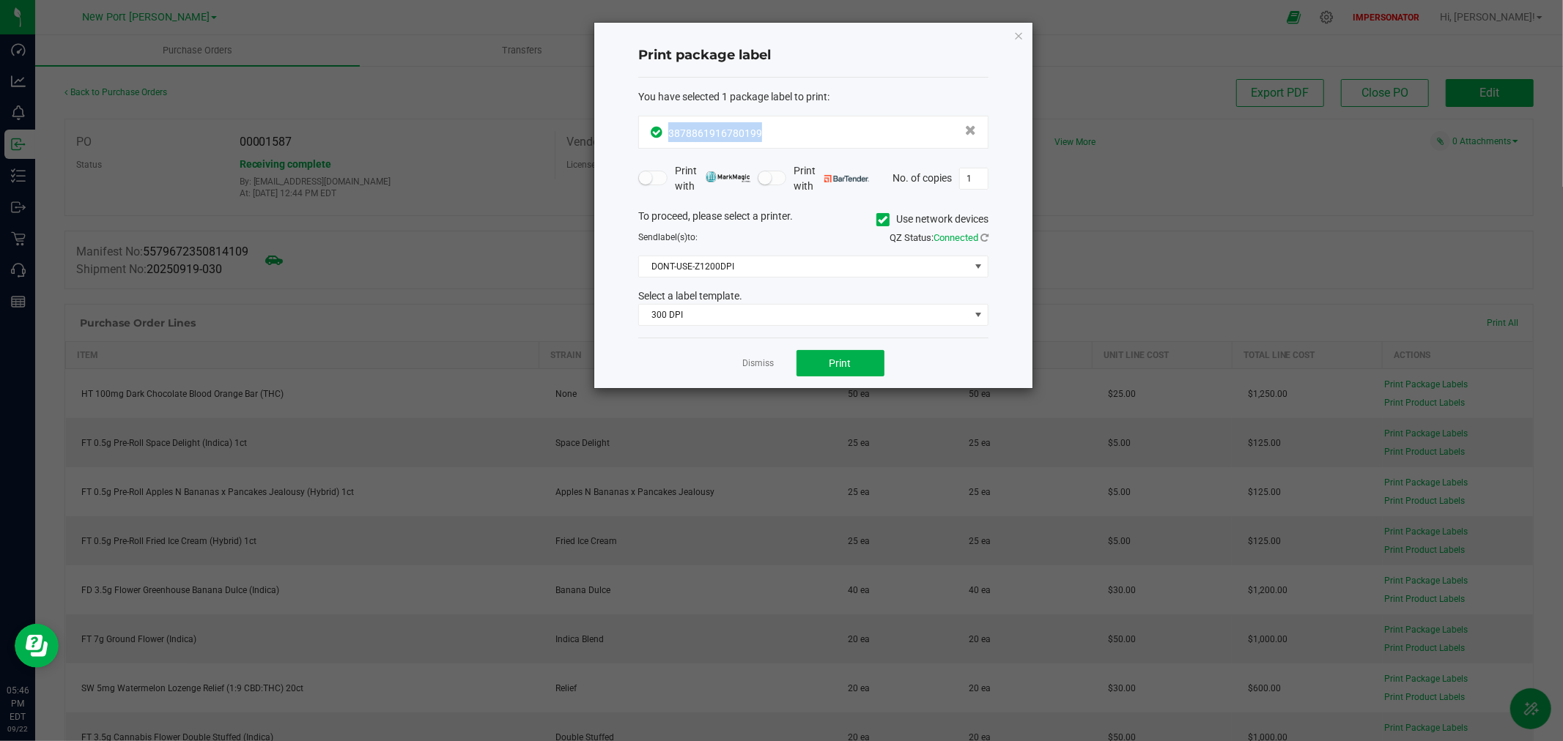
drag, startPoint x: 772, startPoint y: 130, endPoint x: 670, endPoint y: 130, distance: 101.8
click at [670, 130] on div "3878861916780199" at bounding box center [813, 132] width 325 height 20
copy span "3878861916780199"
click at [760, 361] on link "Dismiss" at bounding box center [759, 364] width 32 height 12
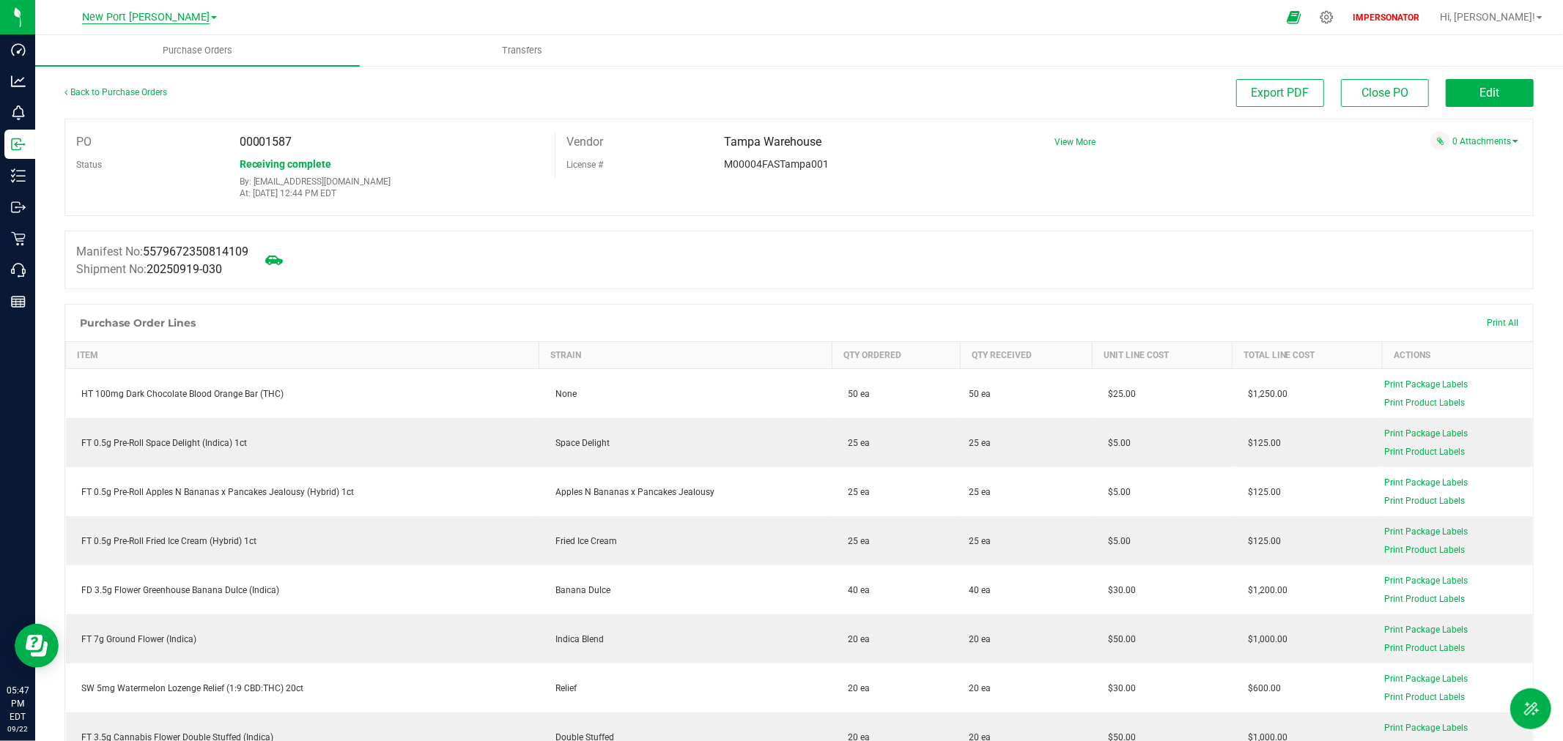
click at [119, 12] on span "New Port [PERSON_NAME]" at bounding box center [145, 17] width 127 height 13
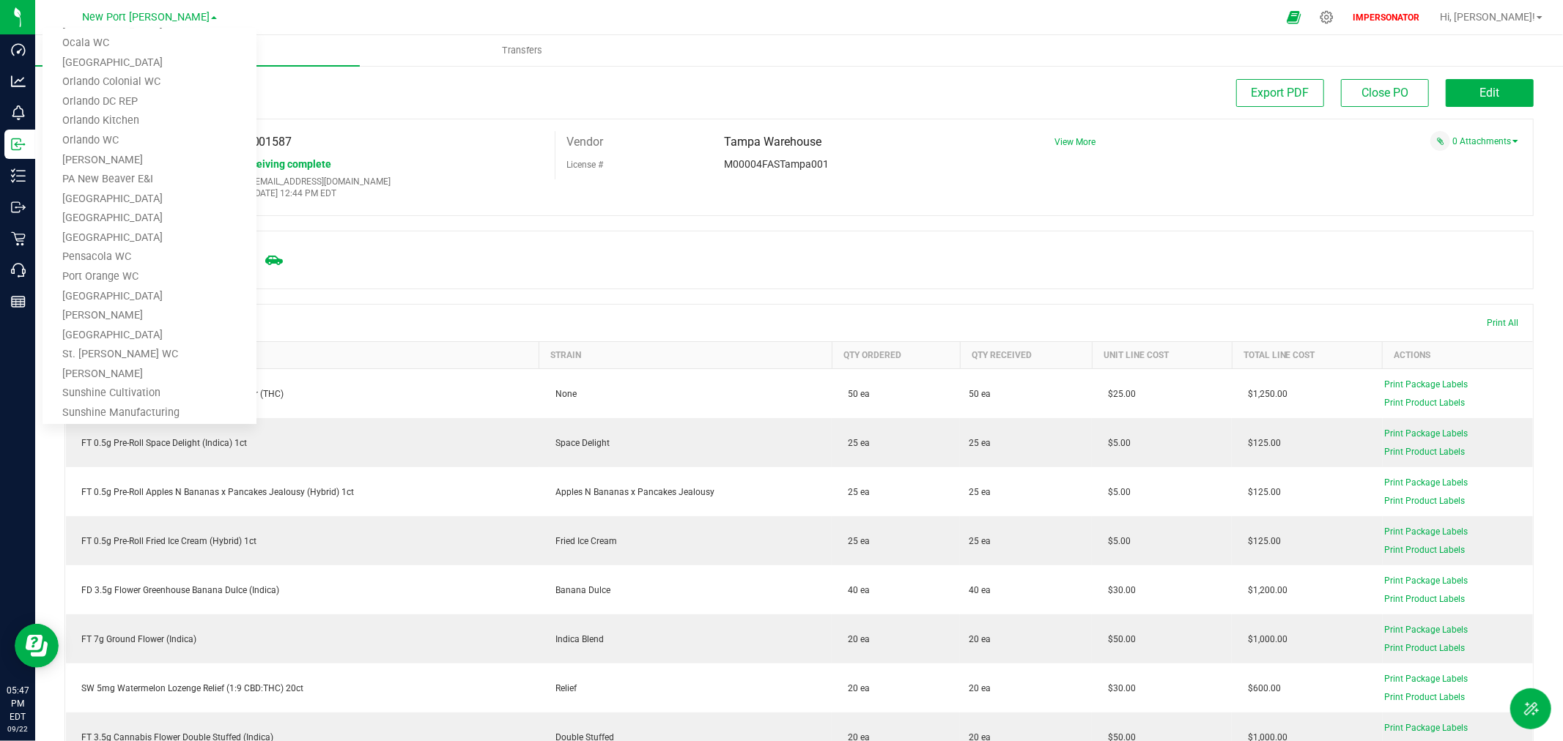
scroll to position [733, 0]
click at [126, 232] on link "[PERSON_NAME]" at bounding box center [149, 234] width 214 height 20
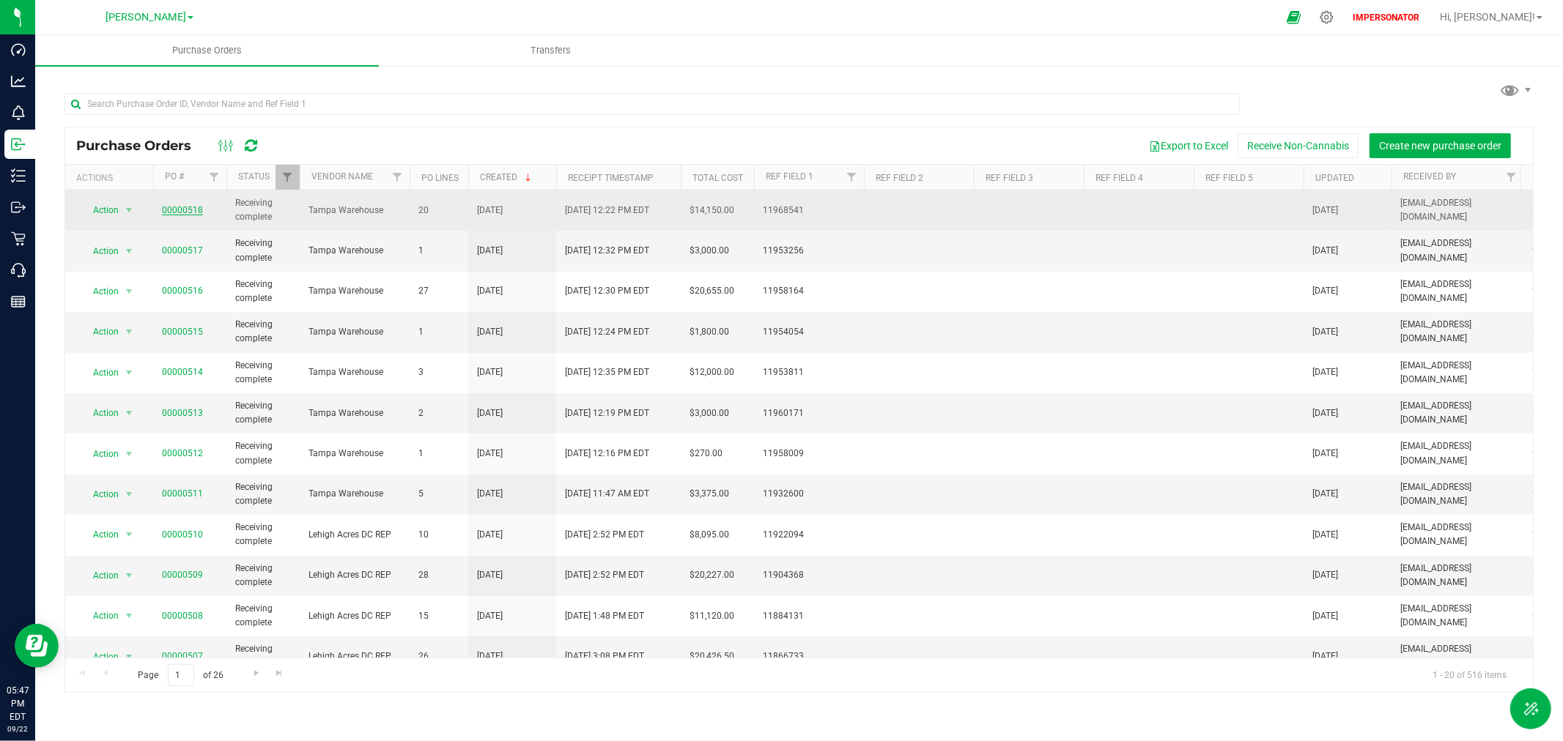
click at [173, 209] on link "00000518" at bounding box center [182, 210] width 41 height 10
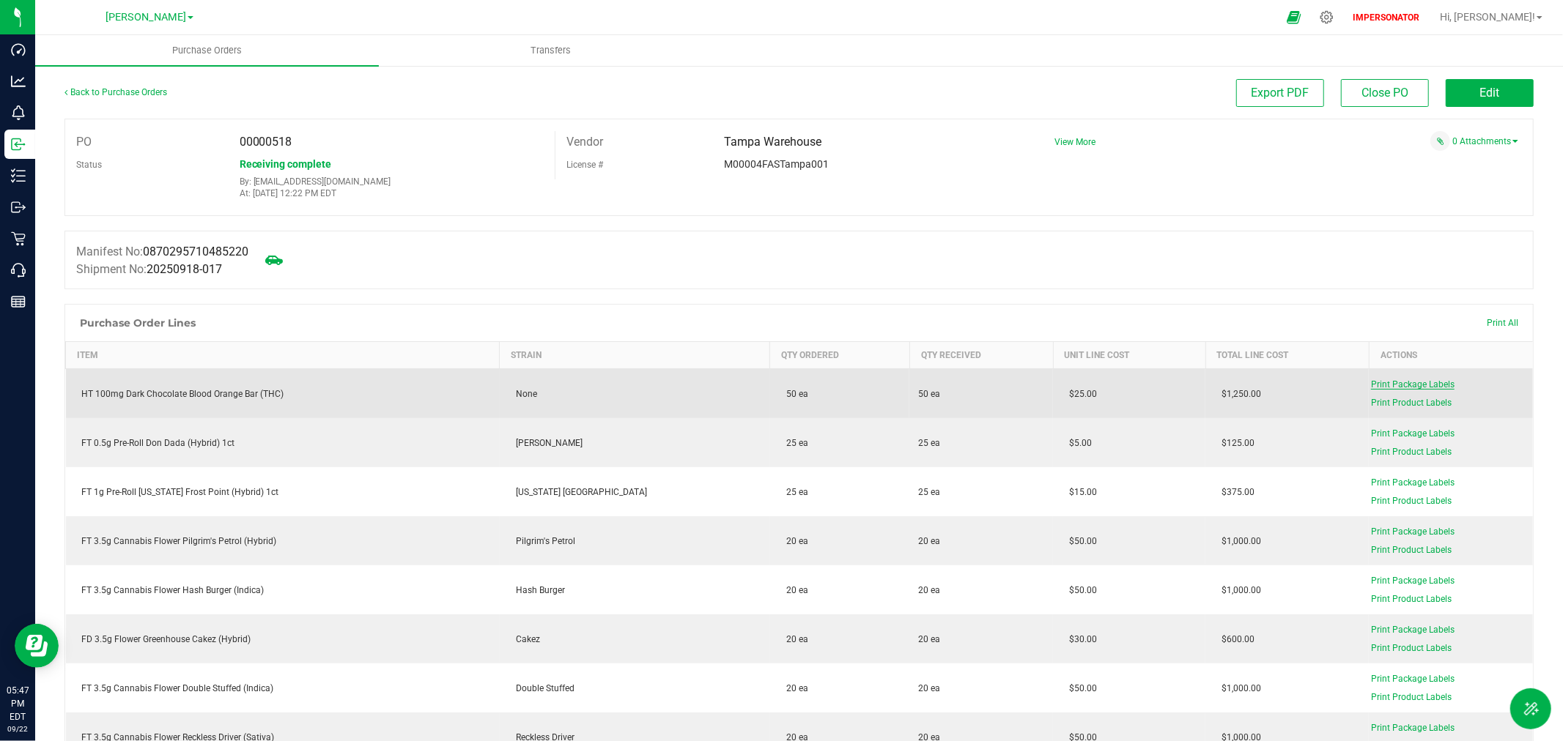
click at [1379, 384] on span "Print Package Labels" at bounding box center [1413, 385] width 84 height 10
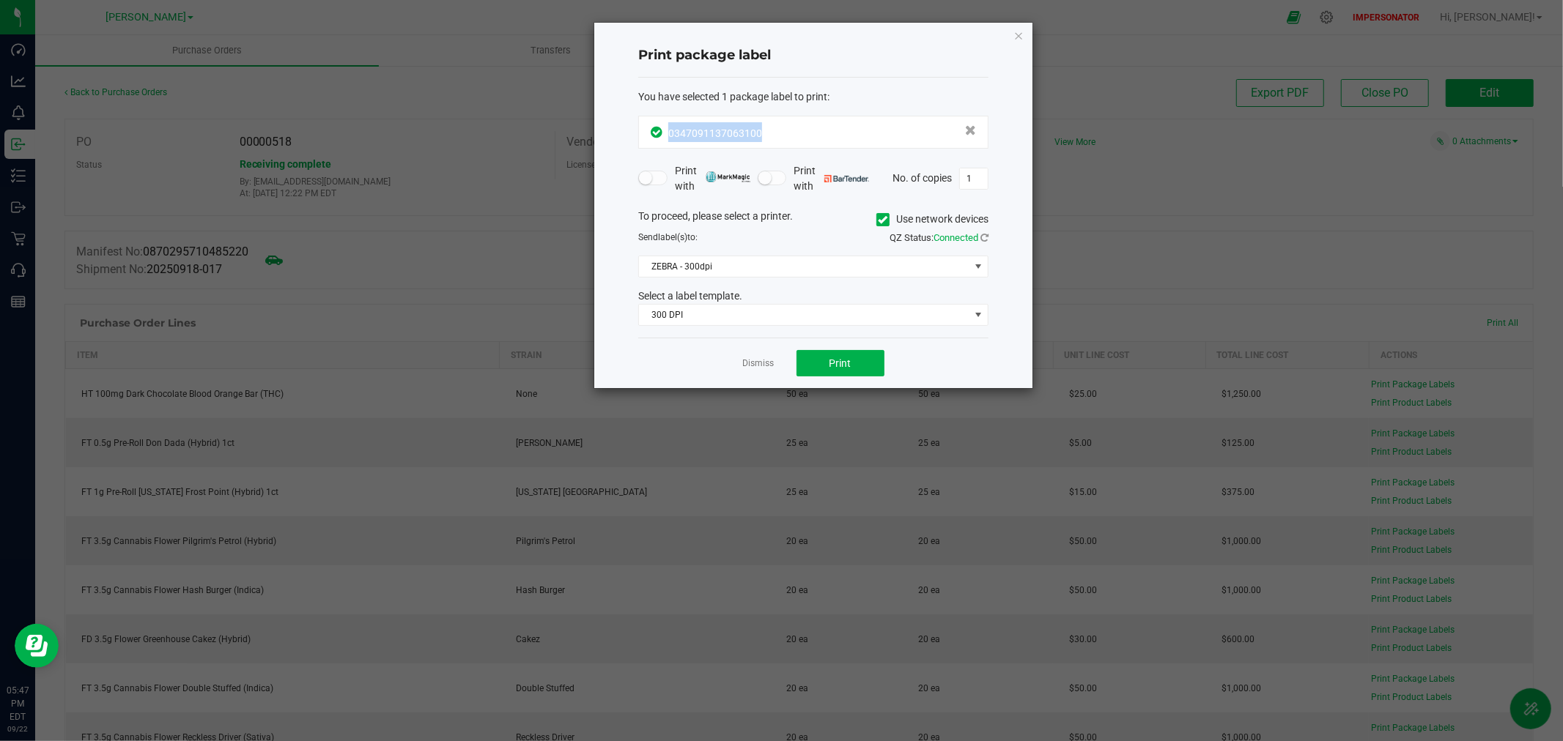
drag, startPoint x: 774, startPoint y: 133, endPoint x: 664, endPoint y: 137, distance: 110.0
click at [664, 137] on div "0347091137063100" at bounding box center [813, 132] width 325 height 20
copy span "0347091137063100"
click at [756, 364] on link "Dismiss" at bounding box center [759, 364] width 32 height 12
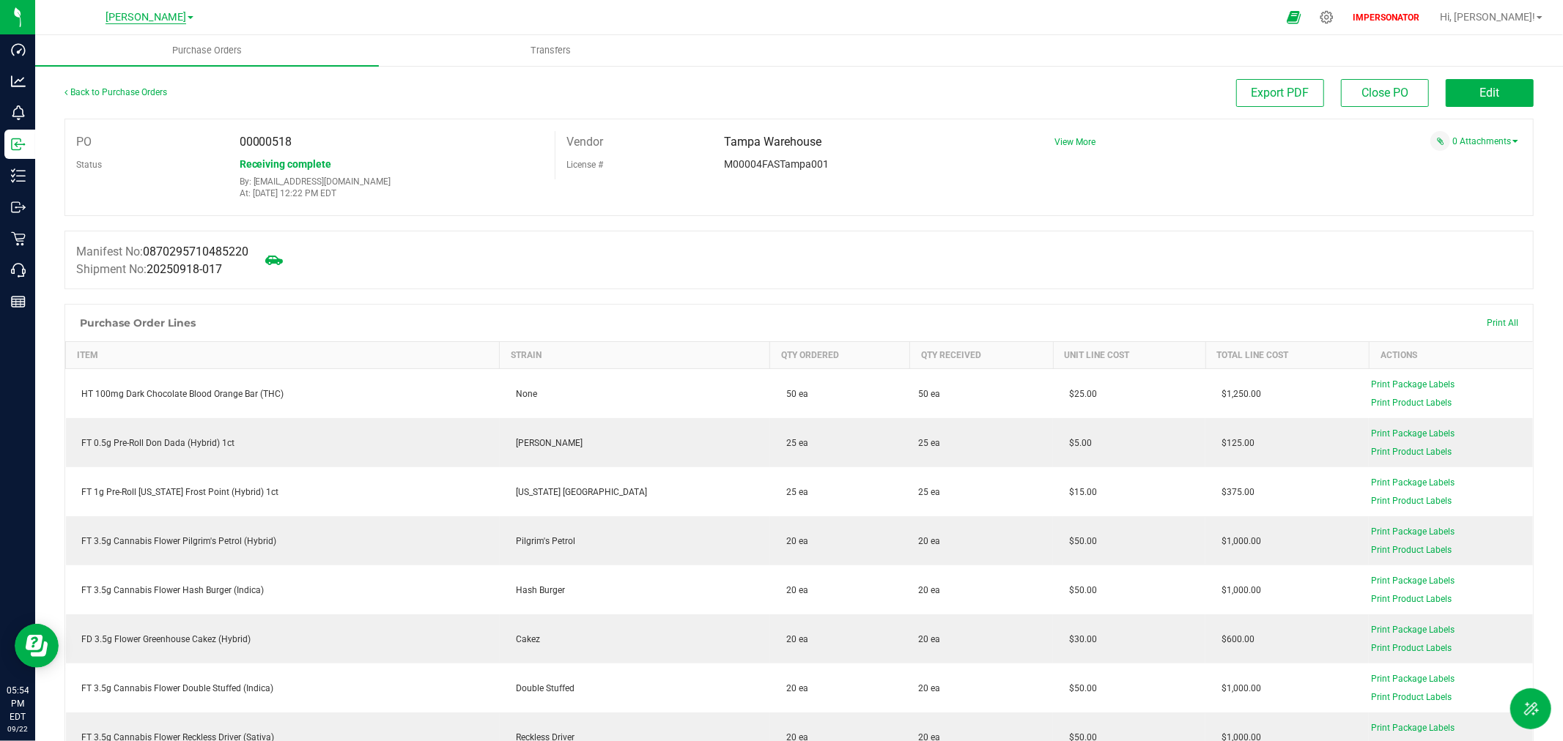
click at [160, 19] on span "[PERSON_NAME]" at bounding box center [145, 17] width 81 height 13
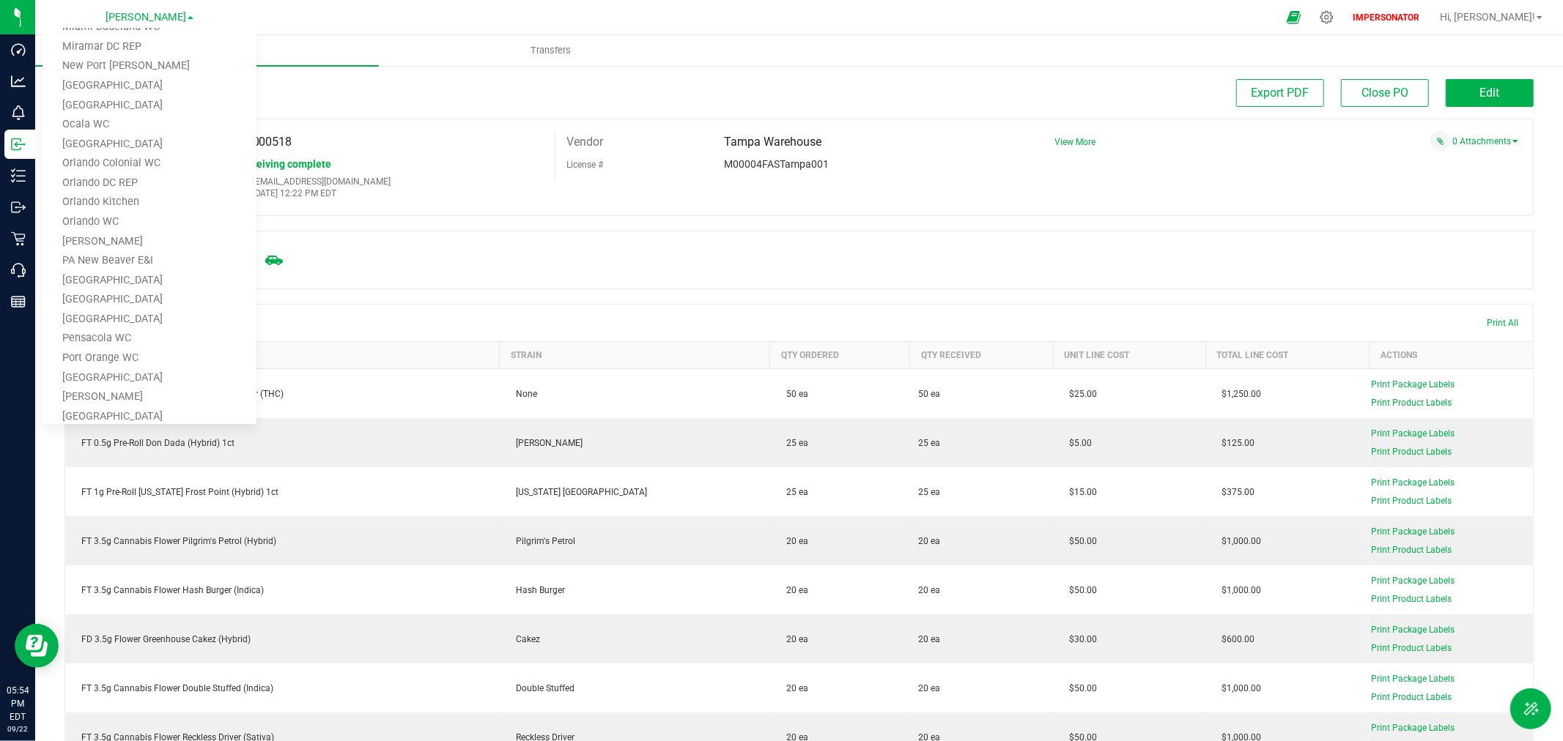
scroll to position [488, 0]
click at [111, 141] on link "New Port [PERSON_NAME]" at bounding box center [149, 148] width 214 height 20
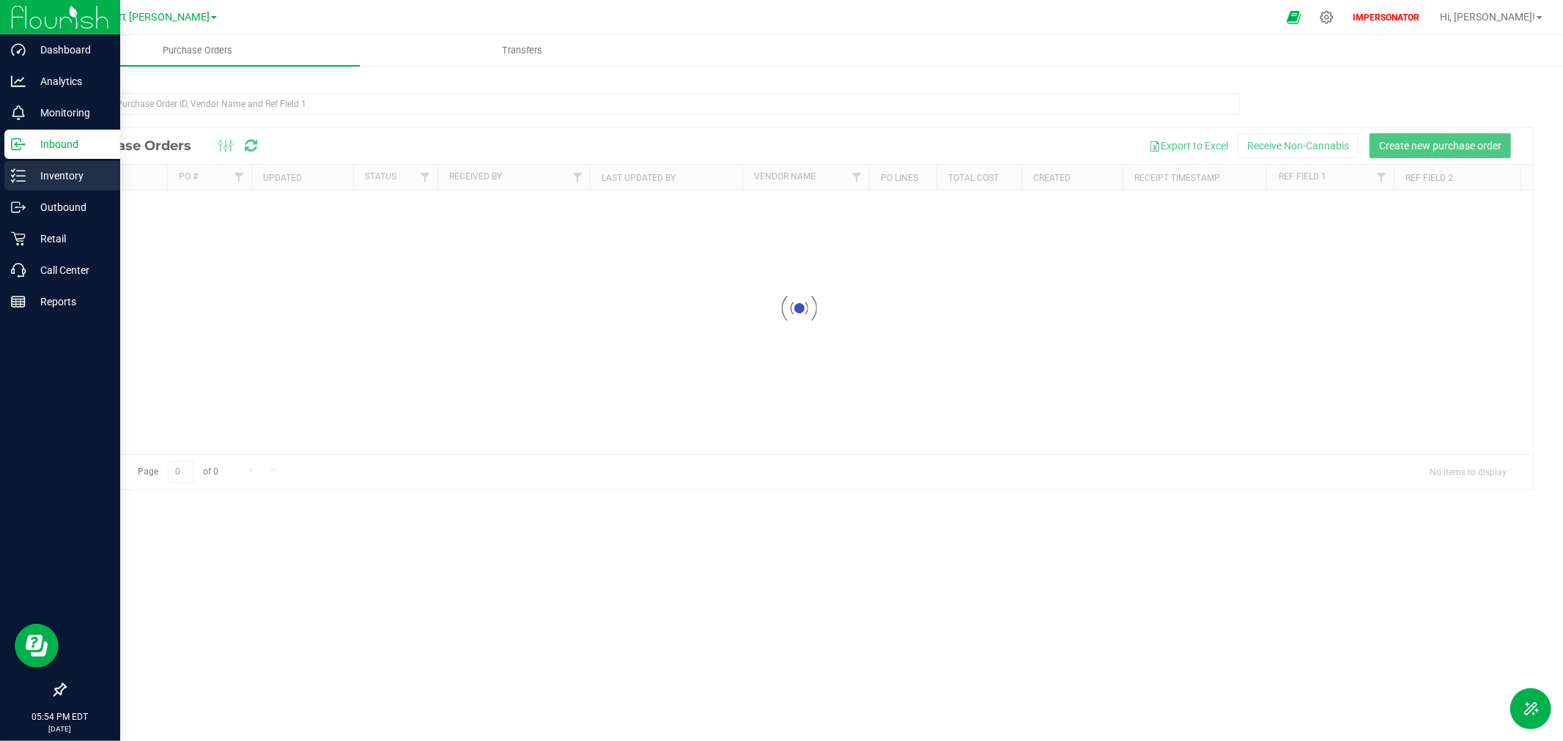
click at [39, 176] on p "Inventory" at bounding box center [70, 176] width 88 height 18
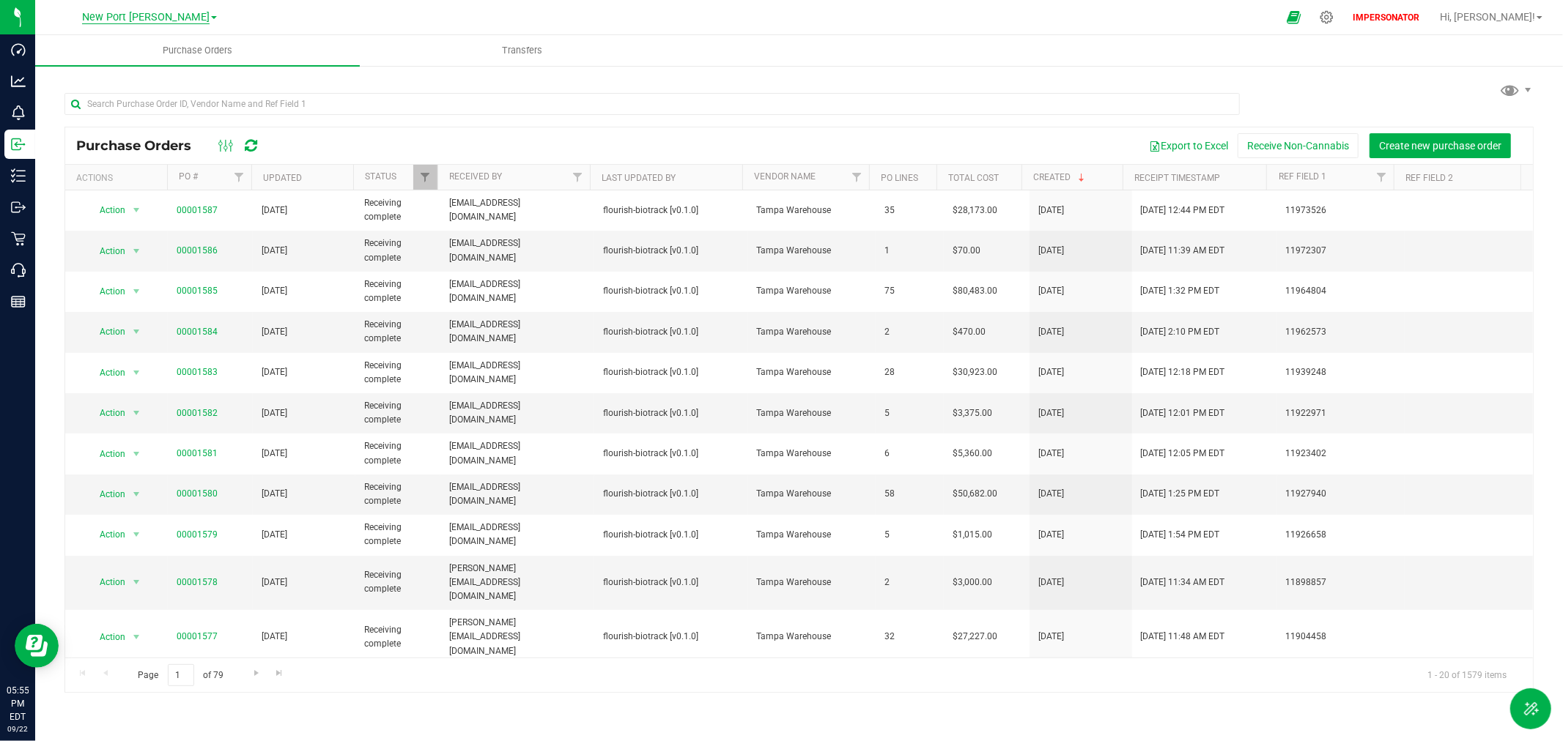
click at [154, 18] on span "New Port [PERSON_NAME]" at bounding box center [145, 17] width 127 height 13
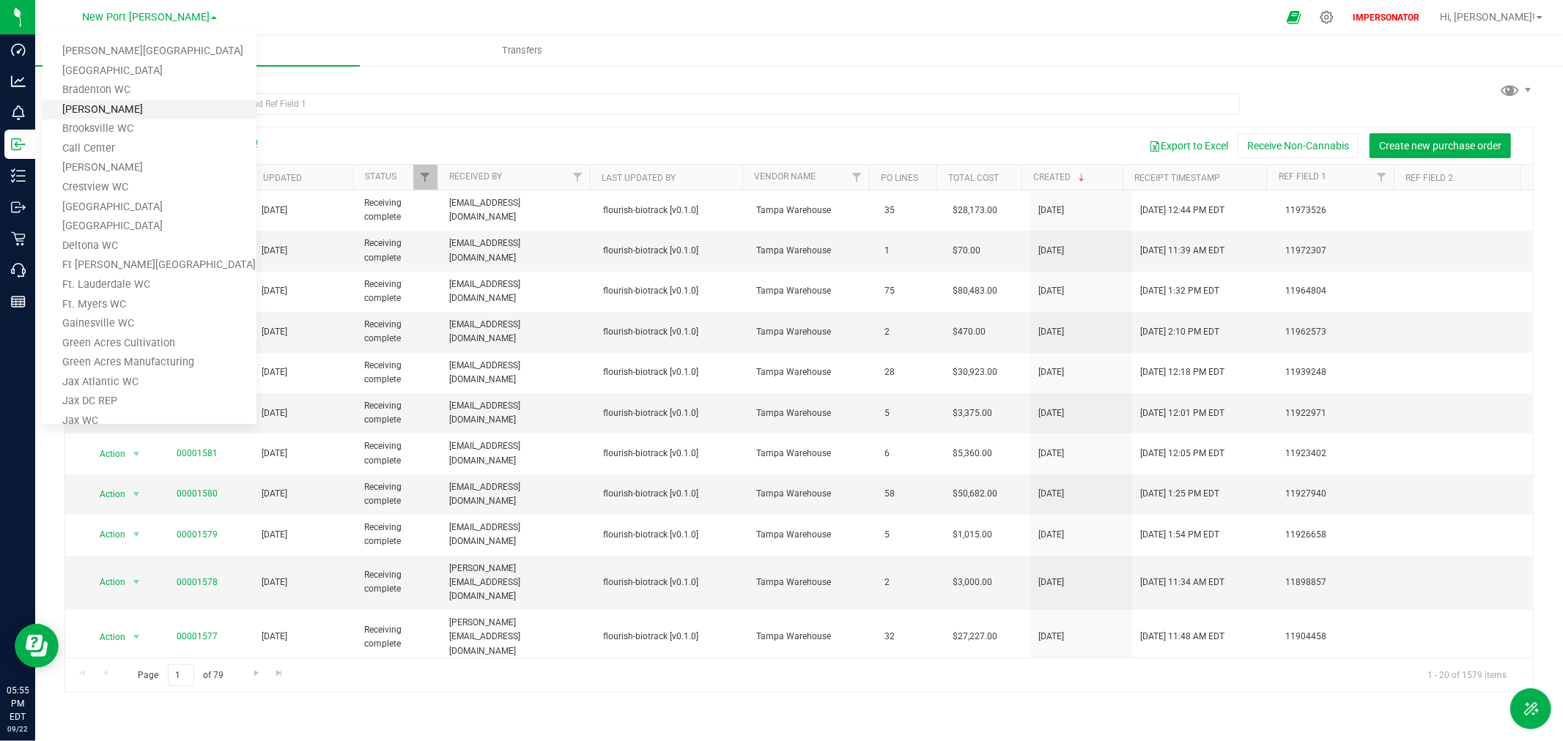
click at [98, 110] on link "[PERSON_NAME]" at bounding box center [149, 110] width 214 height 20
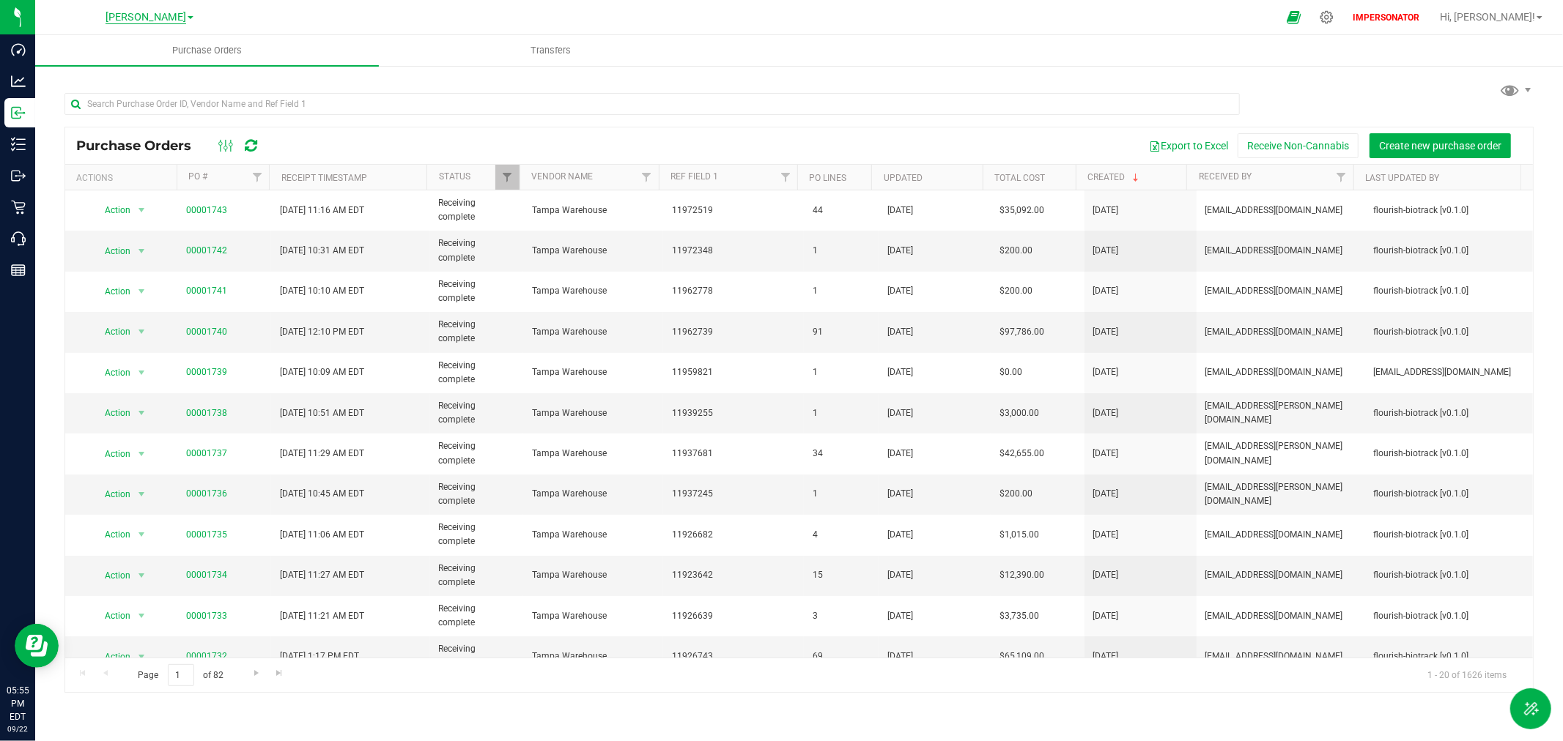
click at [137, 18] on span "[PERSON_NAME]" at bounding box center [145, 17] width 81 height 13
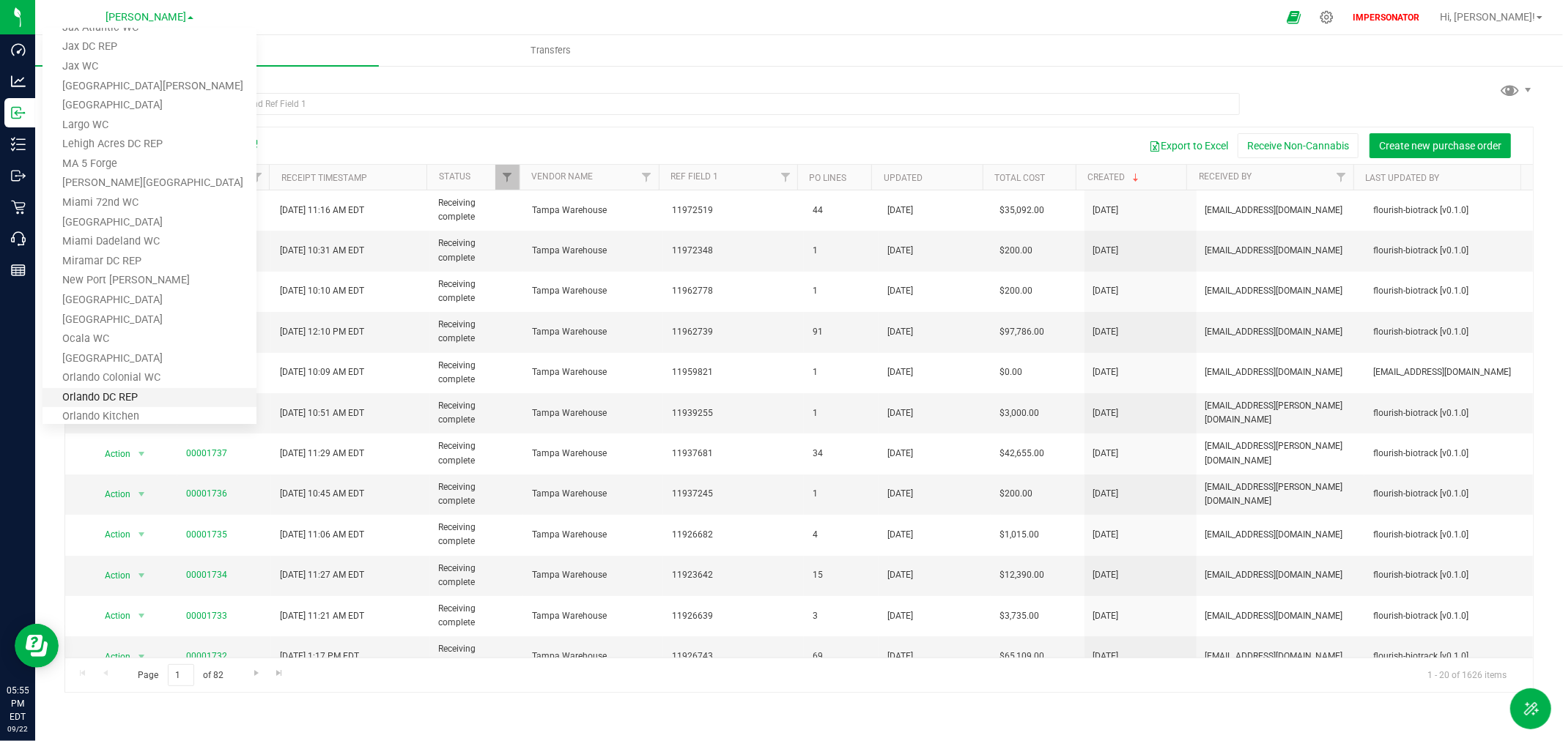
scroll to position [325, 0]
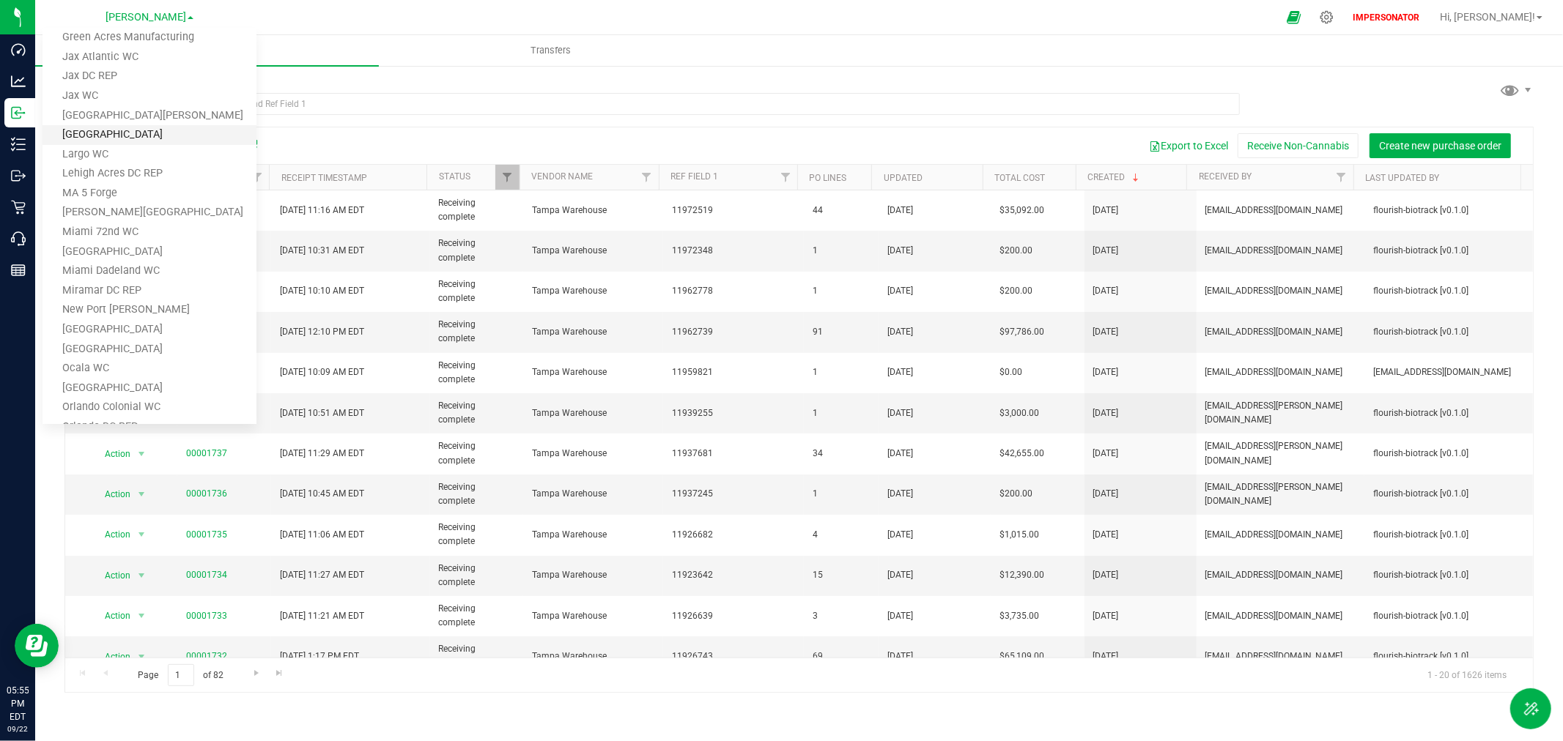
click at [93, 136] on link "[GEOGRAPHIC_DATA]" at bounding box center [149, 135] width 214 height 20
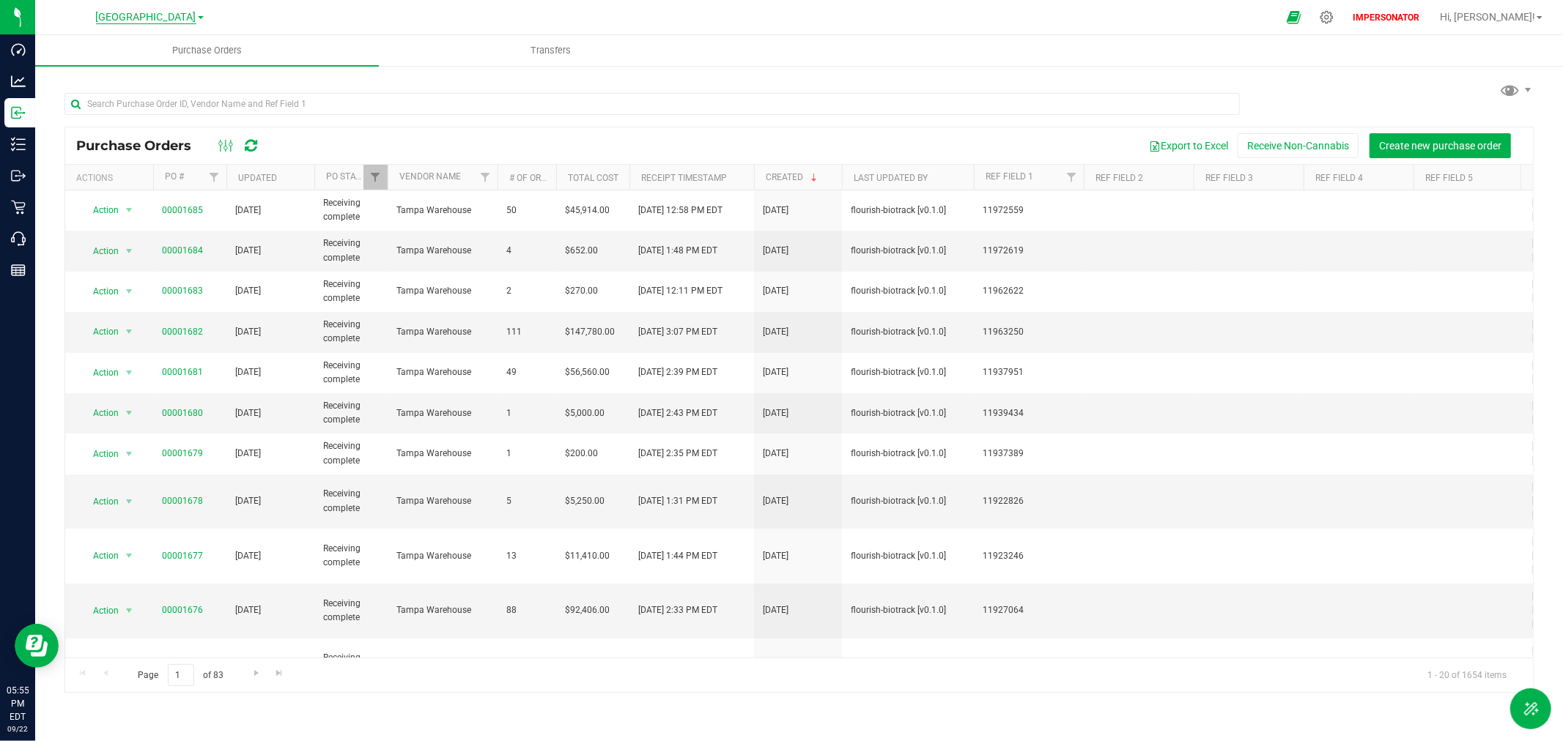
click at [174, 17] on span "[GEOGRAPHIC_DATA]" at bounding box center [146, 17] width 100 height 13
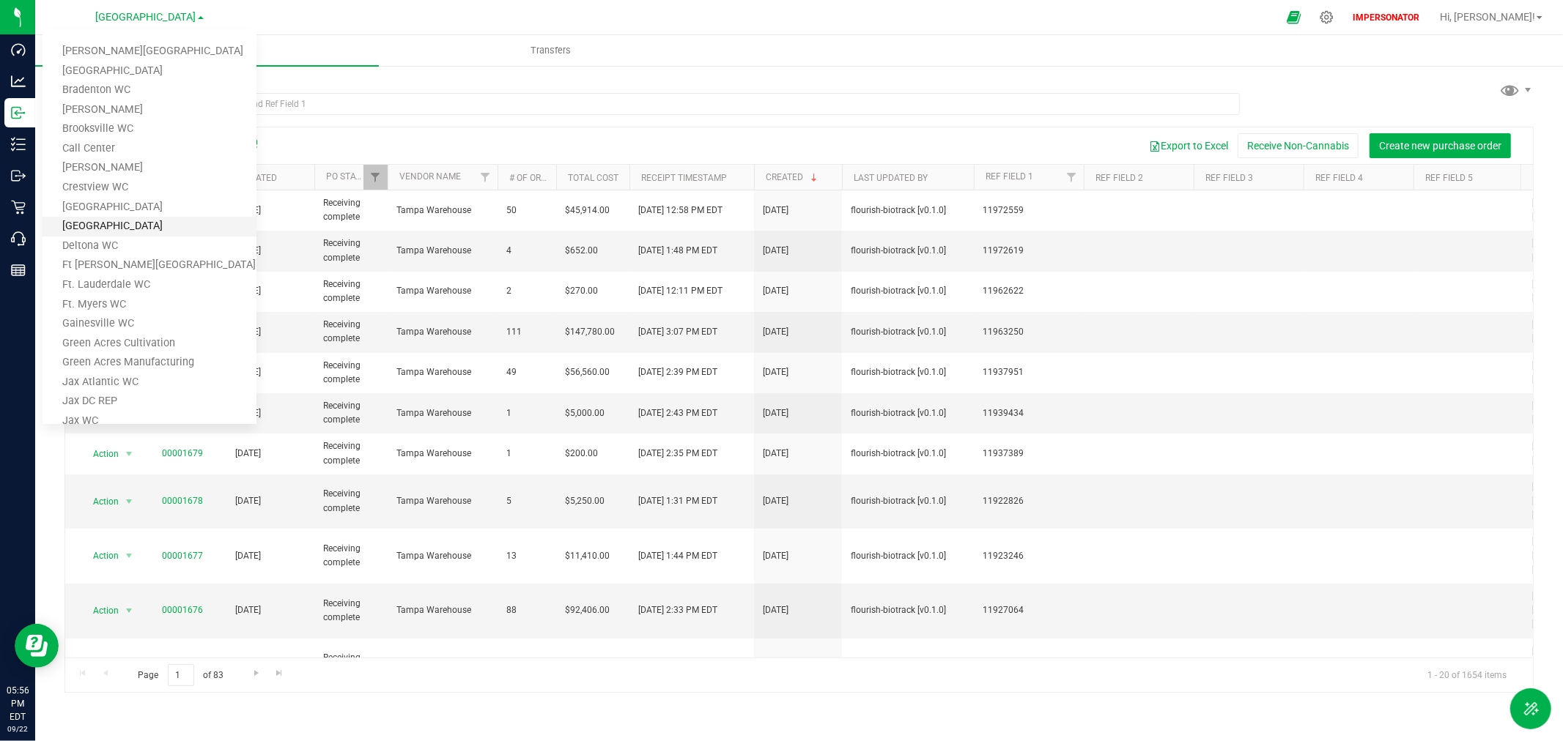
click at [95, 224] on link "[GEOGRAPHIC_DATA]" at bounding box center [149, 227] width 214 height 20
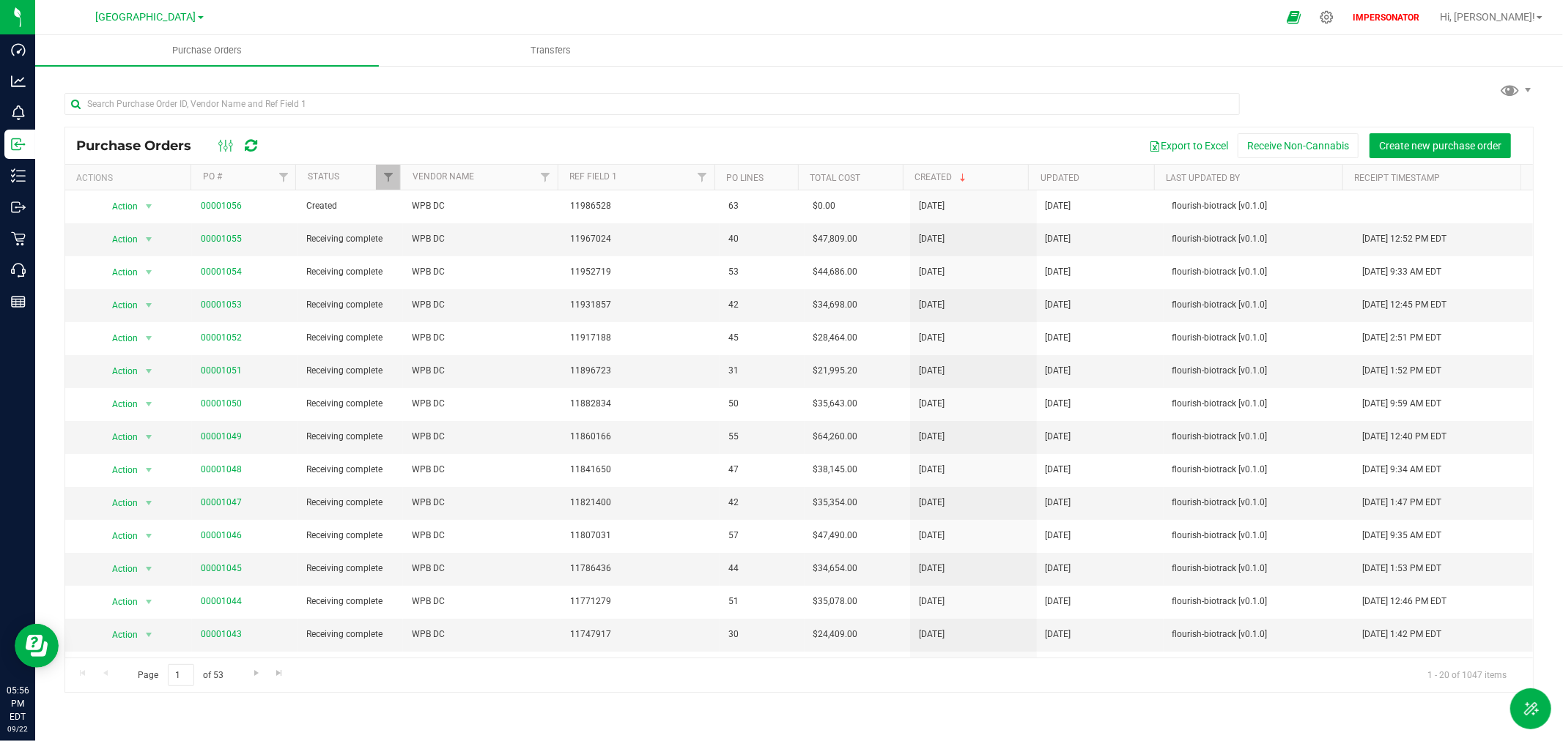
click at [159, 10] on link "[GEOGRAPHIC_DATA]" at bounding box center [150, 17] width 108 height 14
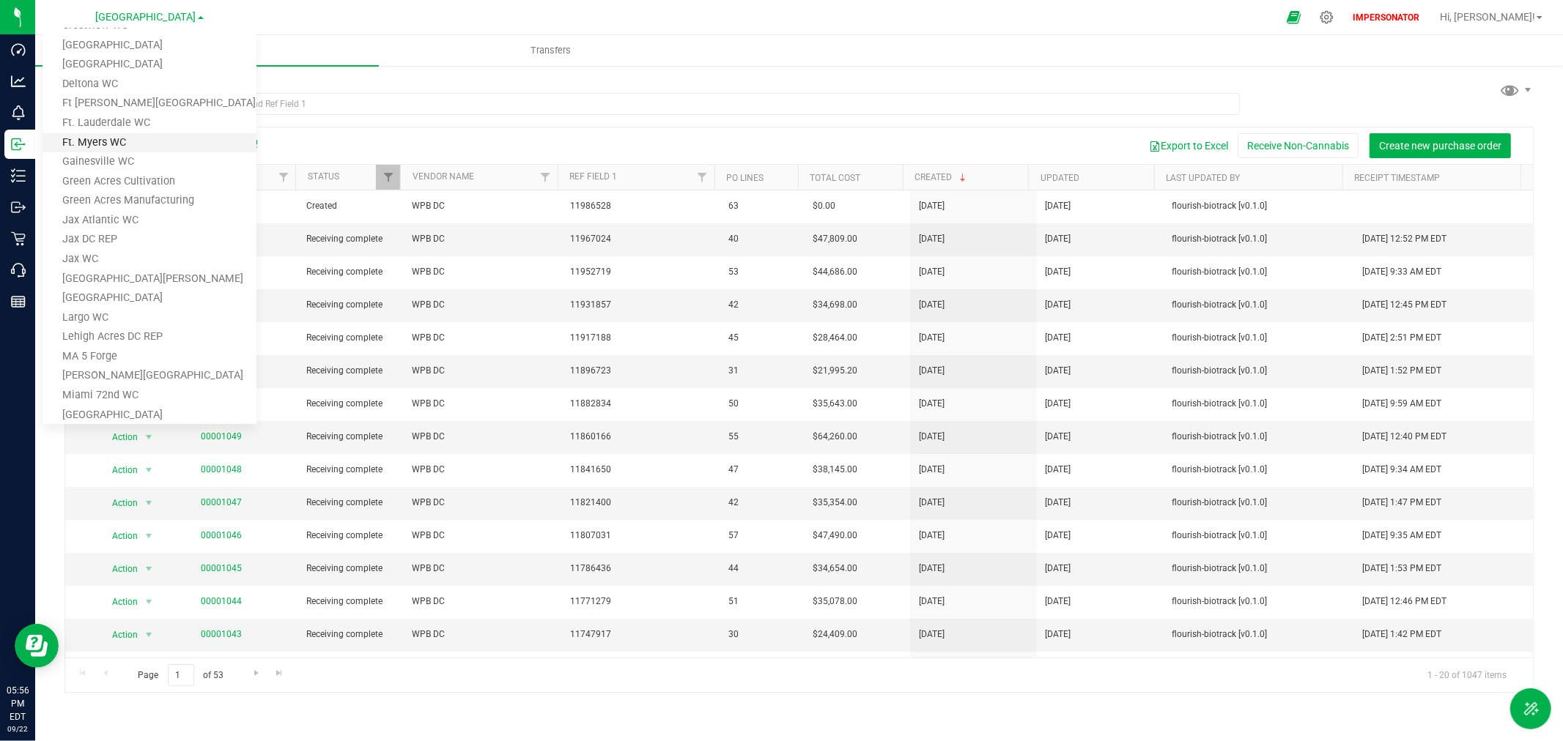
scroll to position [163, 0]
click at [73, 308] on link "Largo WC" at bounding box center [149, 318] width 214 height 20
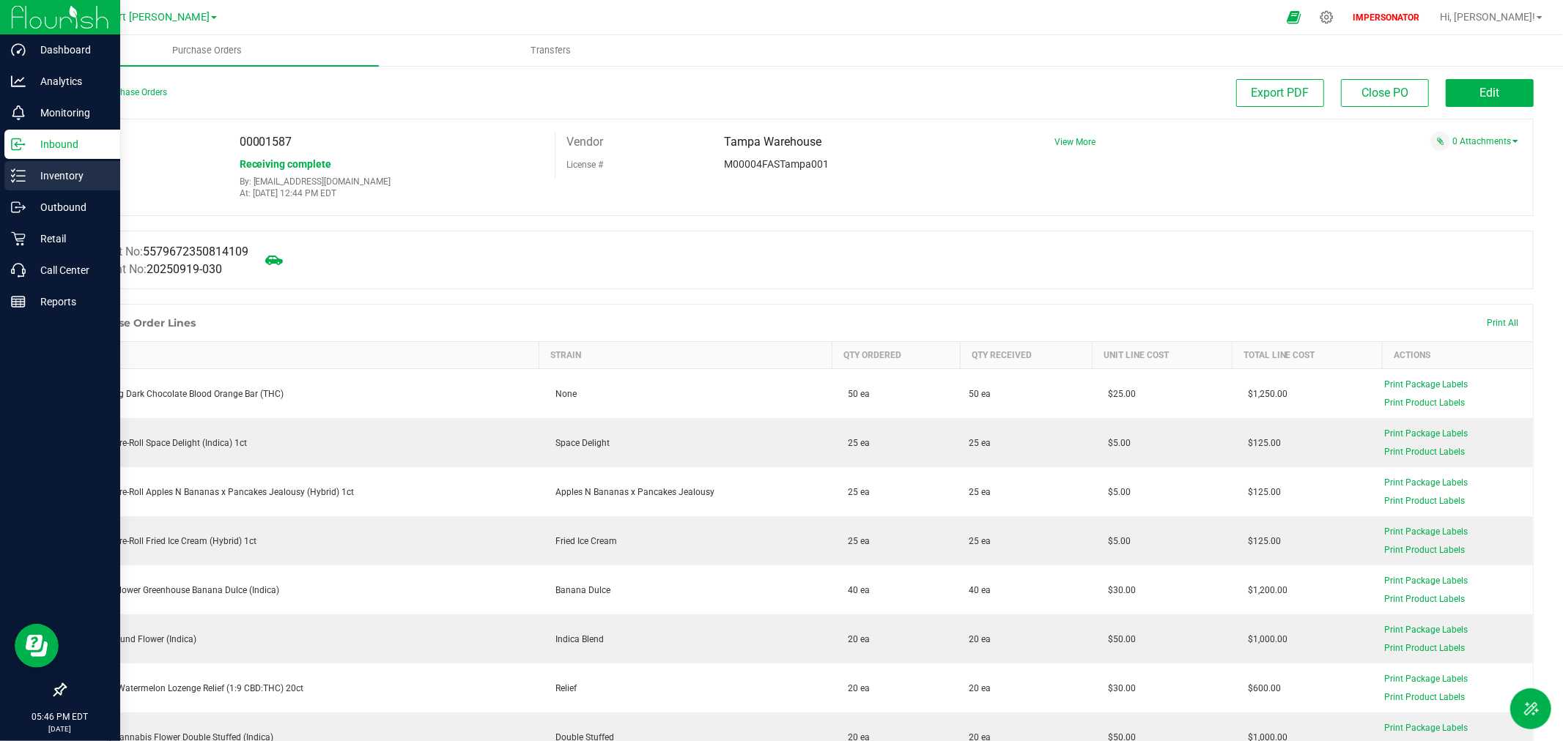
click at [68, 182] on p "Inventory" at bounding box center [70, 176] width 88 height 18
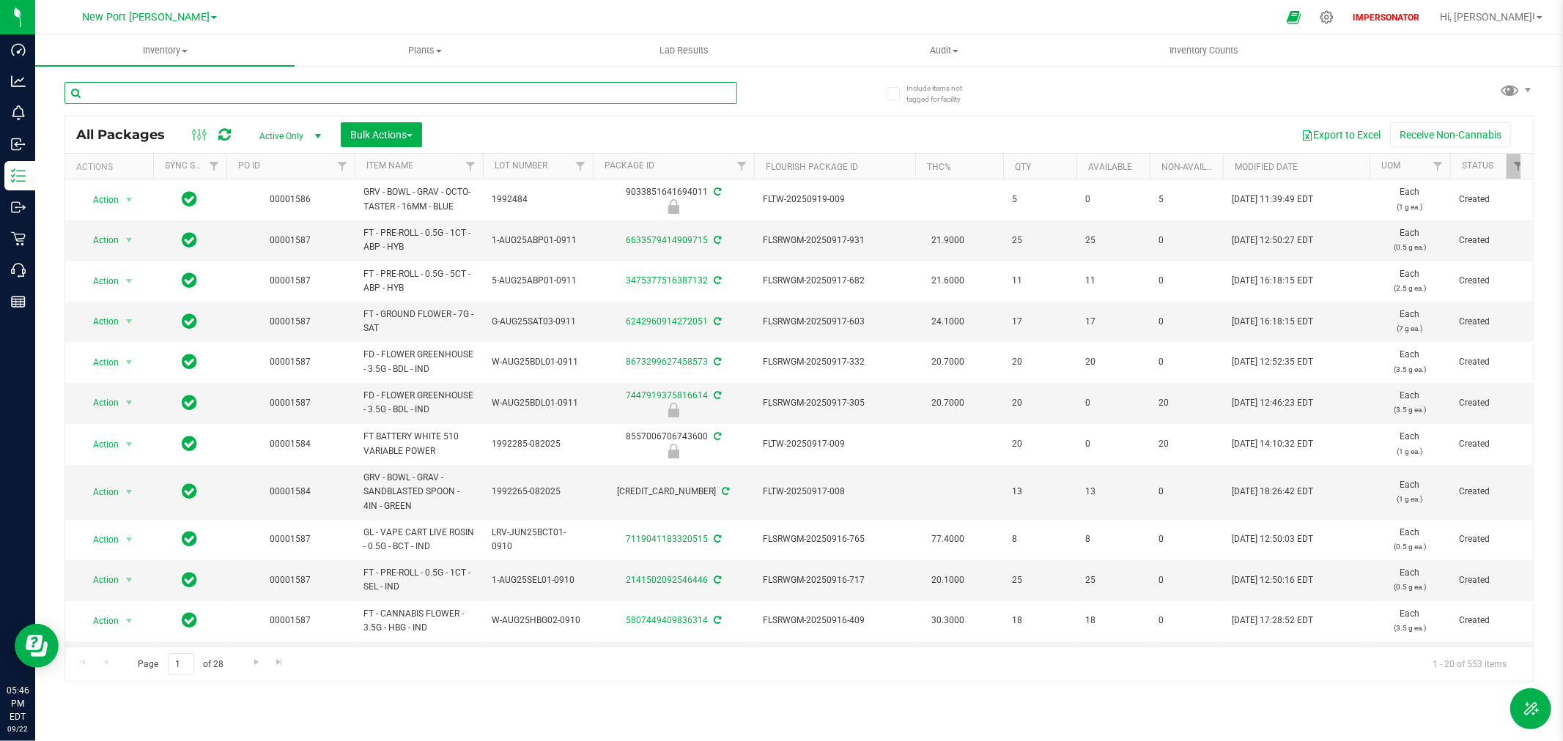
click at [182, 92] on input "text" at bounding box center [400, 93] width 673 height 22
paste input "3878861916780199"
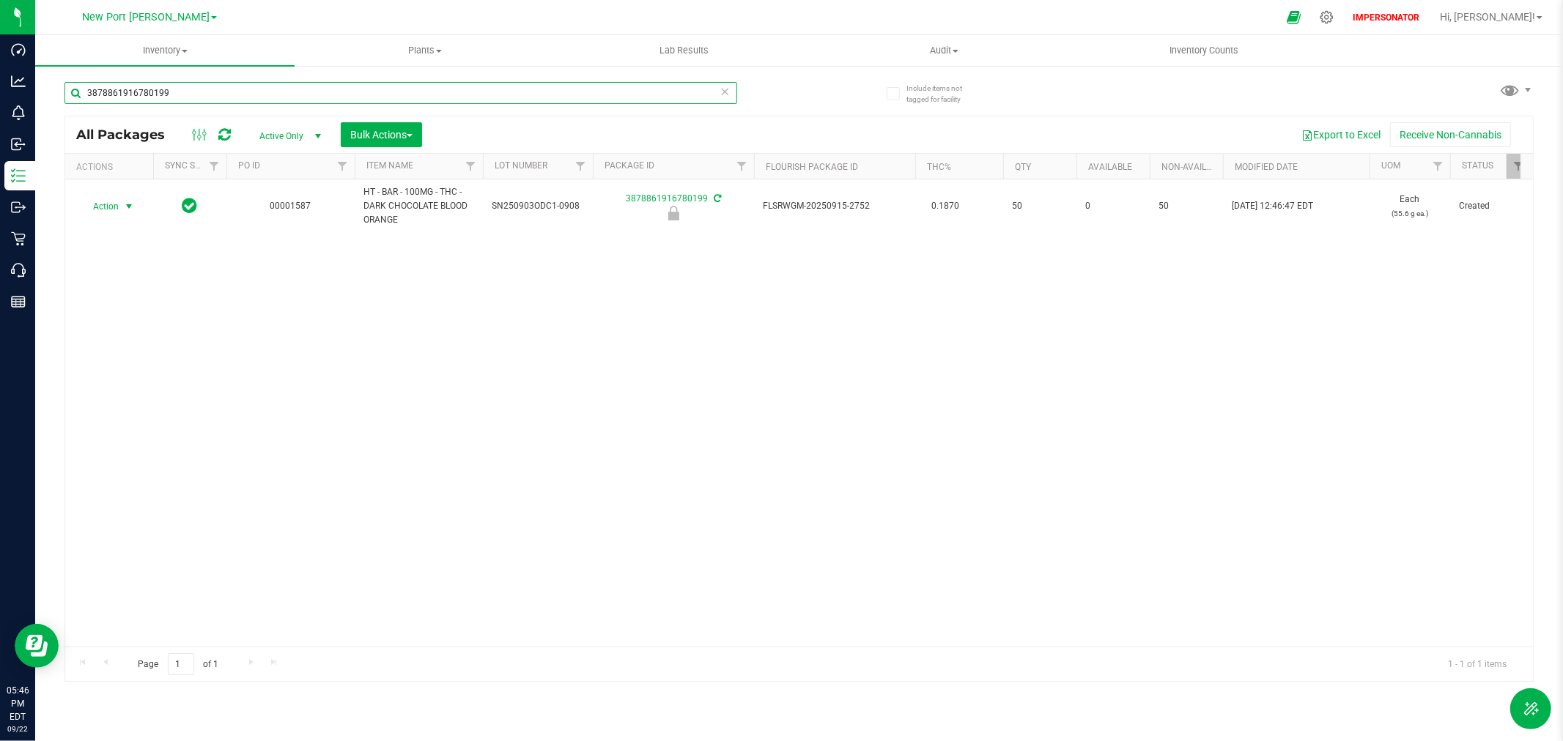
type input "3878861916780199"
click at [115, 209] on span "Action" at bounding box center [100, 206] width 40 height 21
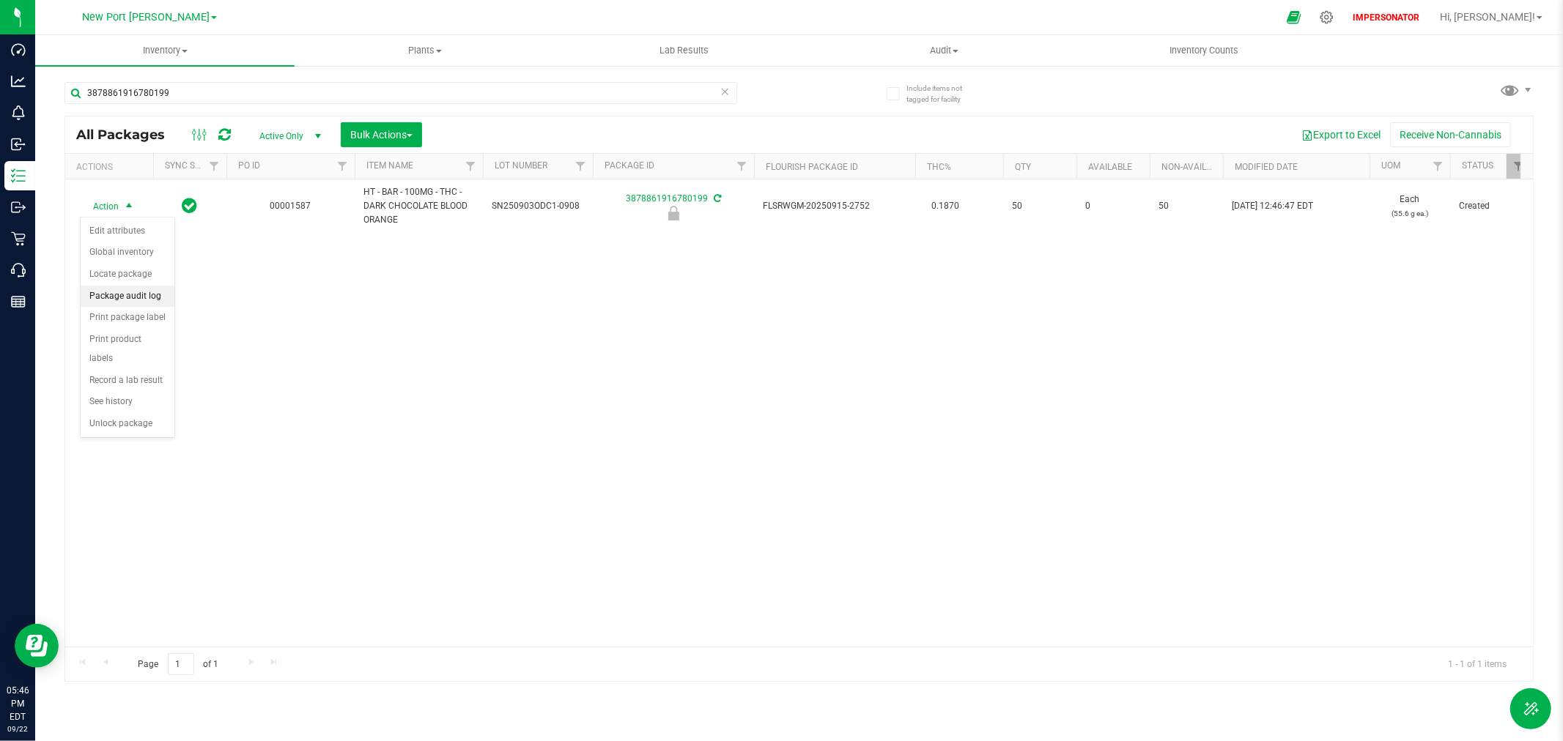
click at [133, 303] on li "Package audit log" at bounding box center [128, 297] width 94 height 22
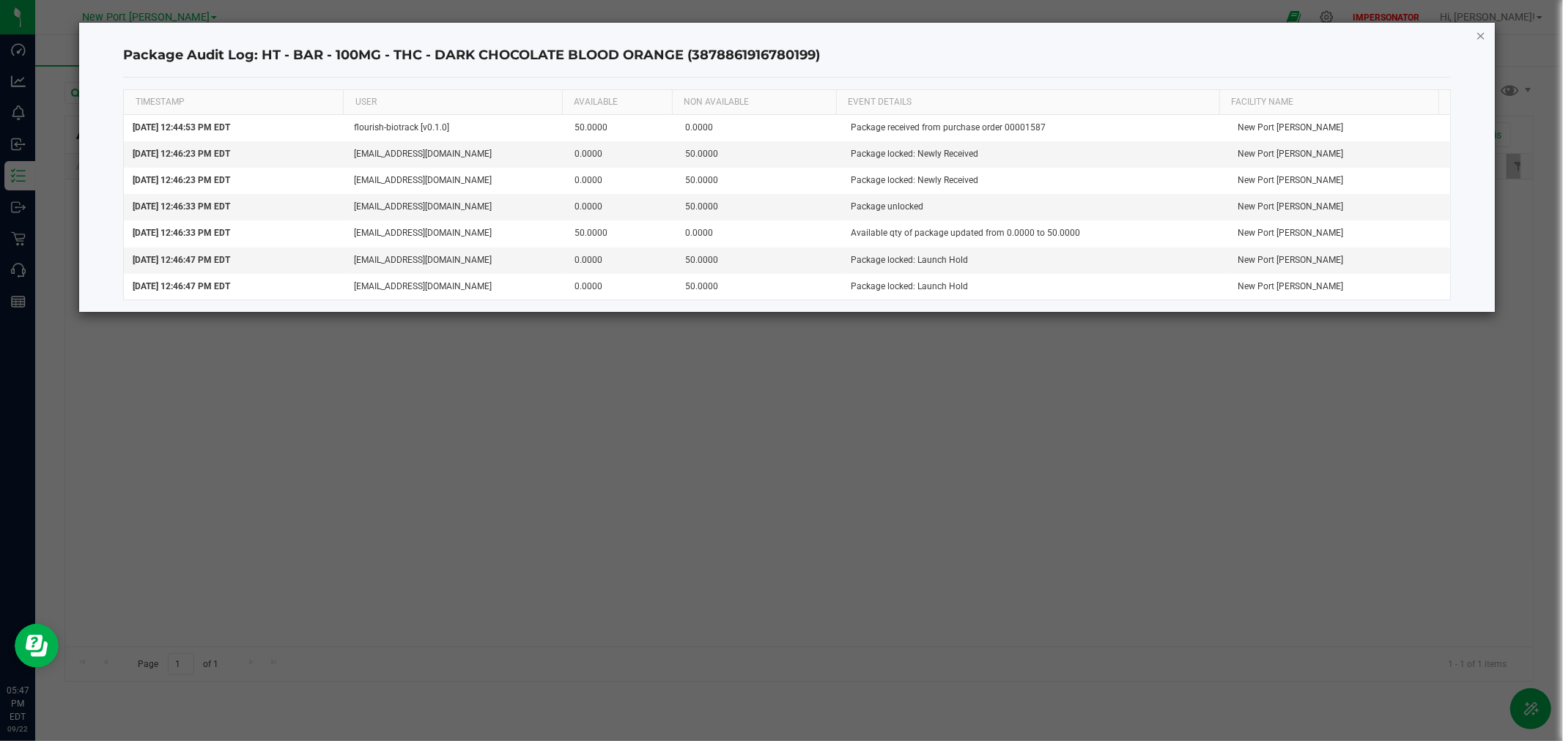
click at [1482, 37] on icon "button" at bounding box center [1481, 35] width 10 height 18
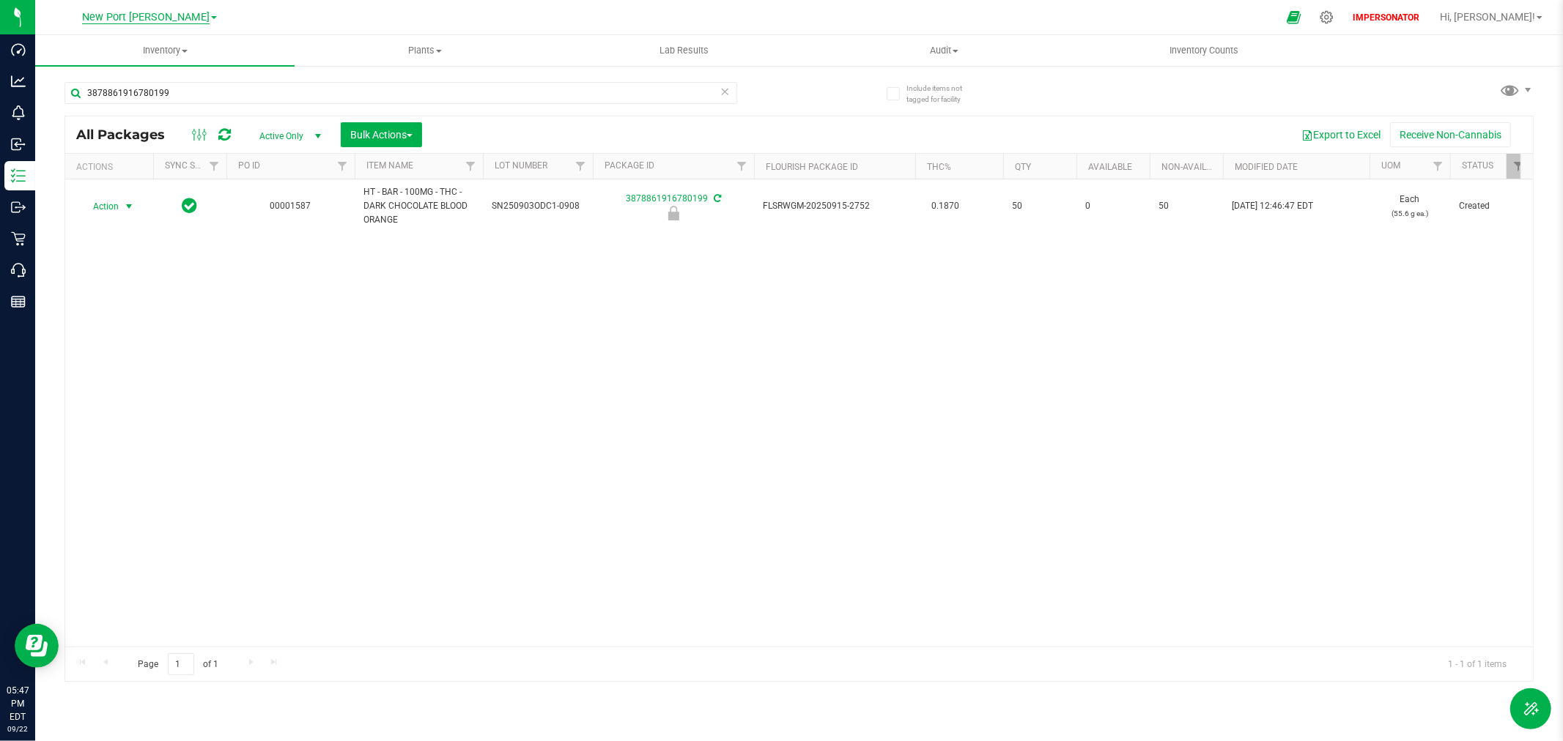
click at [151, 12] on span "New Port [PERSON_NAME]" at bounding box center [145, 17] width 127 height 13
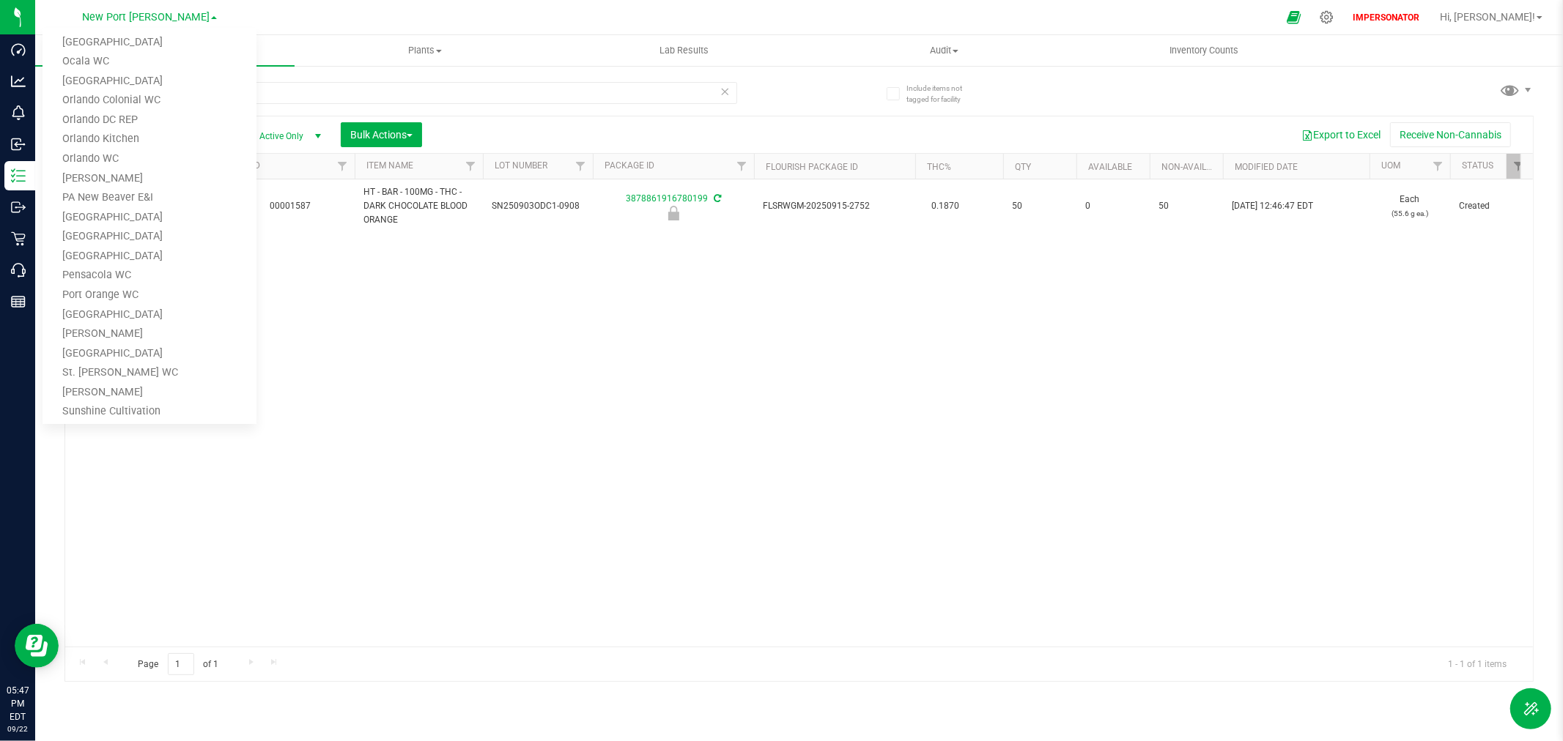
scroll to position [651, 0]
click at [113, 308] on link "[PERSON_NAME]" at bounding box center [149, 316] width 214 height 20
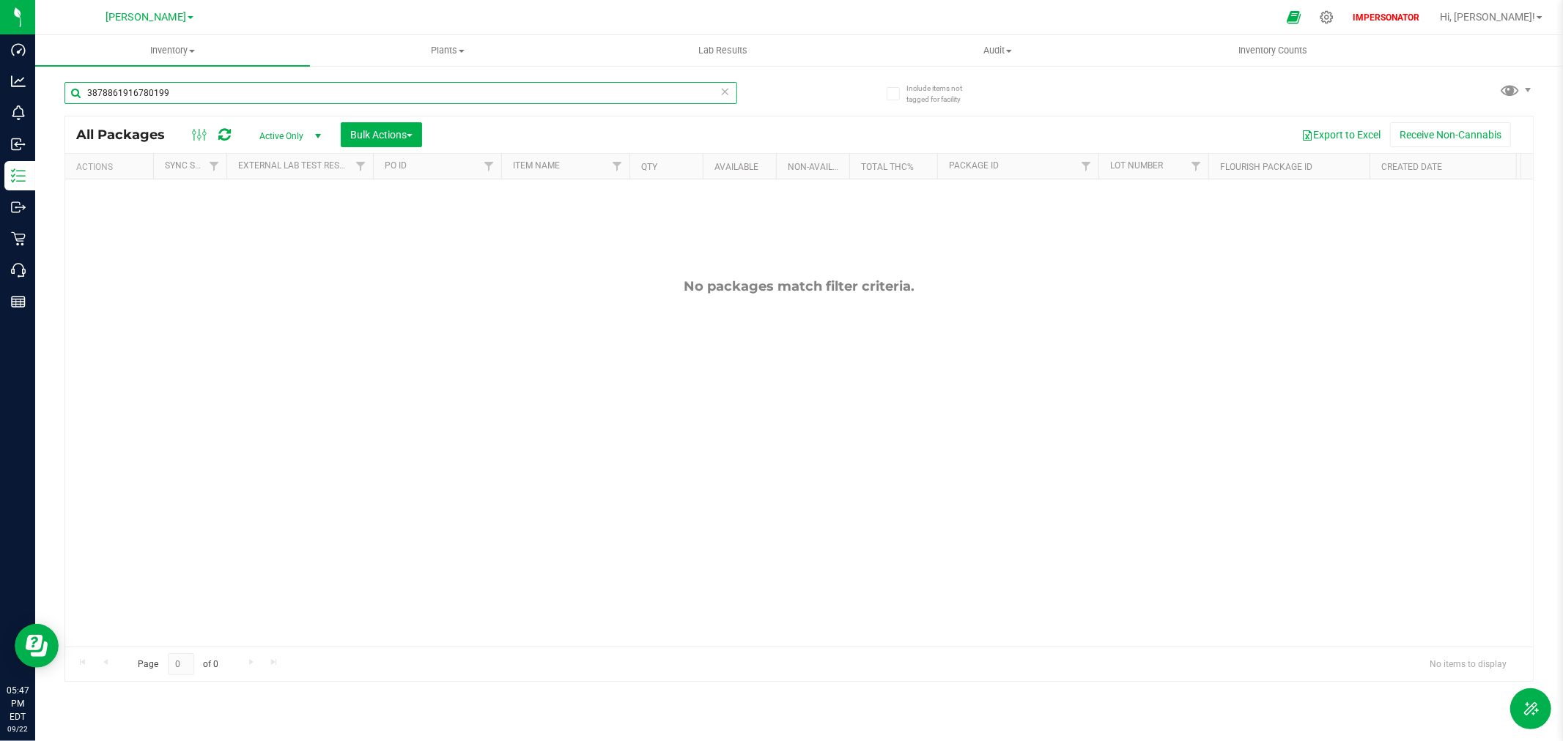
drag, startPoint x: 199, startPoint y: 92, endPoint x: 81, endPoint y: 98, distance: 117.4
click at [81, 98] on input "3878861916780199" at bounding box center [400, 93] width 673 height 22
paste input "0347091137063100"
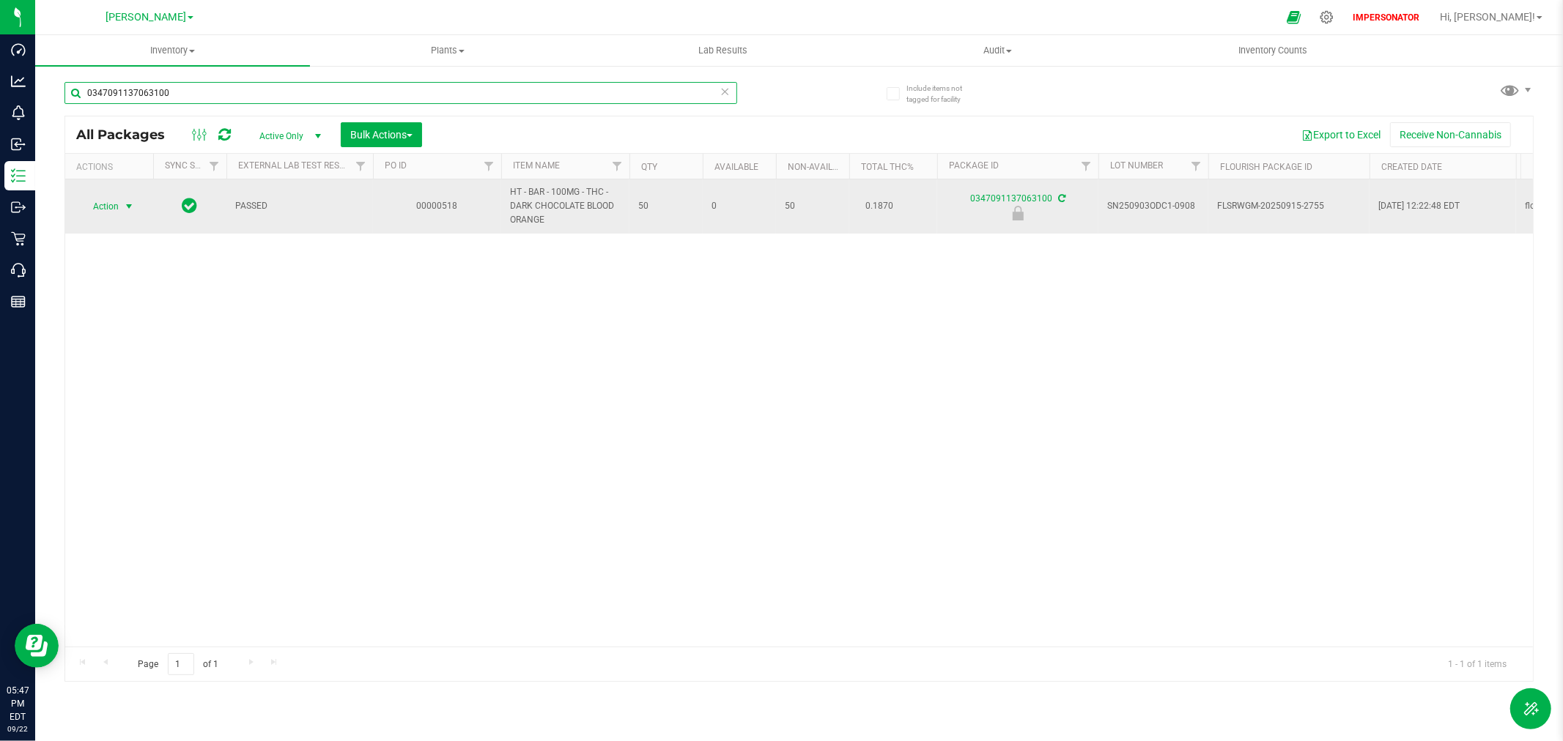
type input "0347091137063100"
click at [93, 207] on span "Action" at bounding box center [100, 206] width 40 height 21
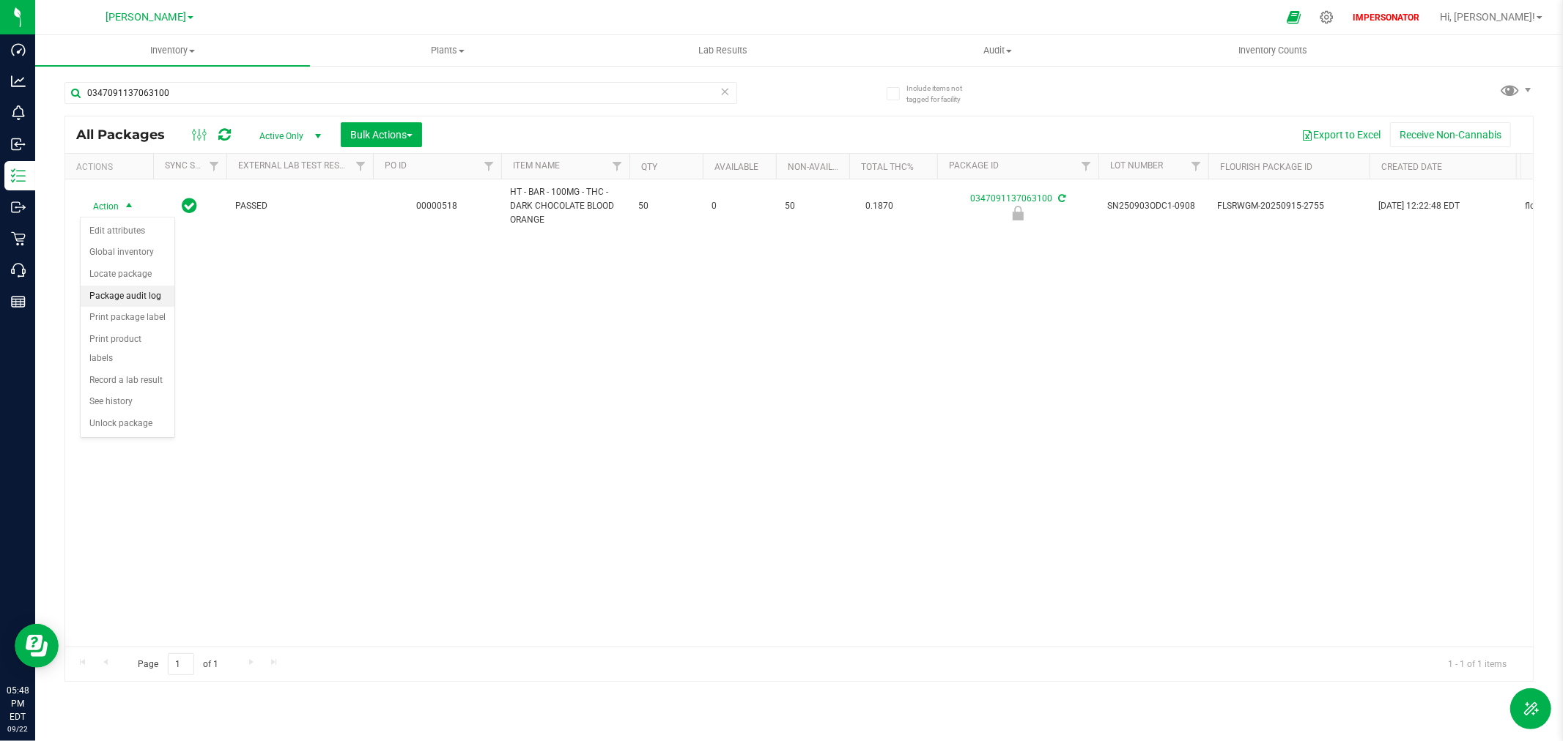
click at [127, 302] on li "Package audit log" at bounding box center [128, 297] width 94 height 22
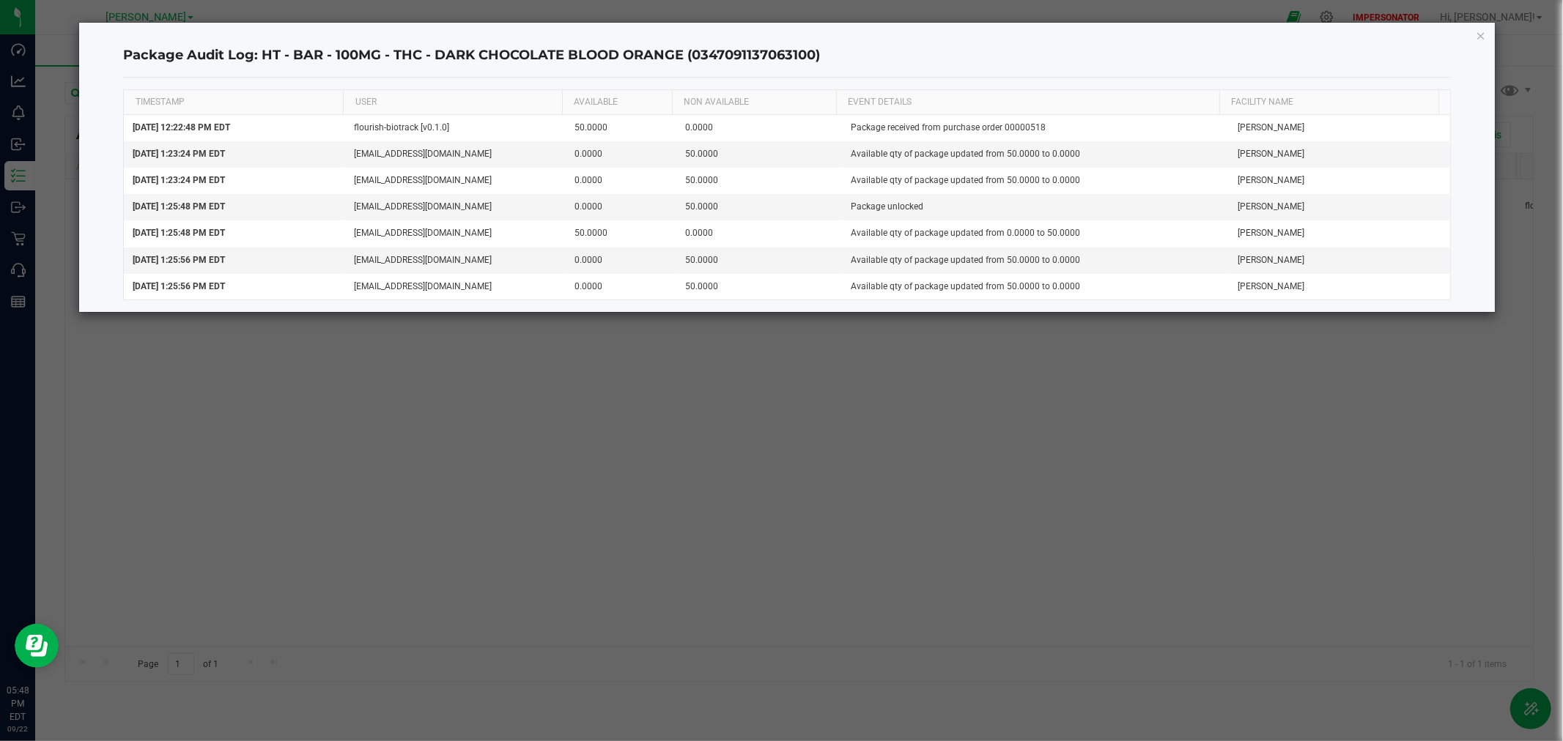
click at [1119, 421] on ngb-modal-window "Package Audit Log: HT - BAR - 100MG - THC - DARK CHOCOLATE BLOOD ORANGE (034709…" at bounding box center [787, 370] width 1574 height 741
click at [1478, 34] on icon "button" at bounding box center [1481, 35] width 10 height 18
